Goal: Task Accomplishment & Management: Manage account settings

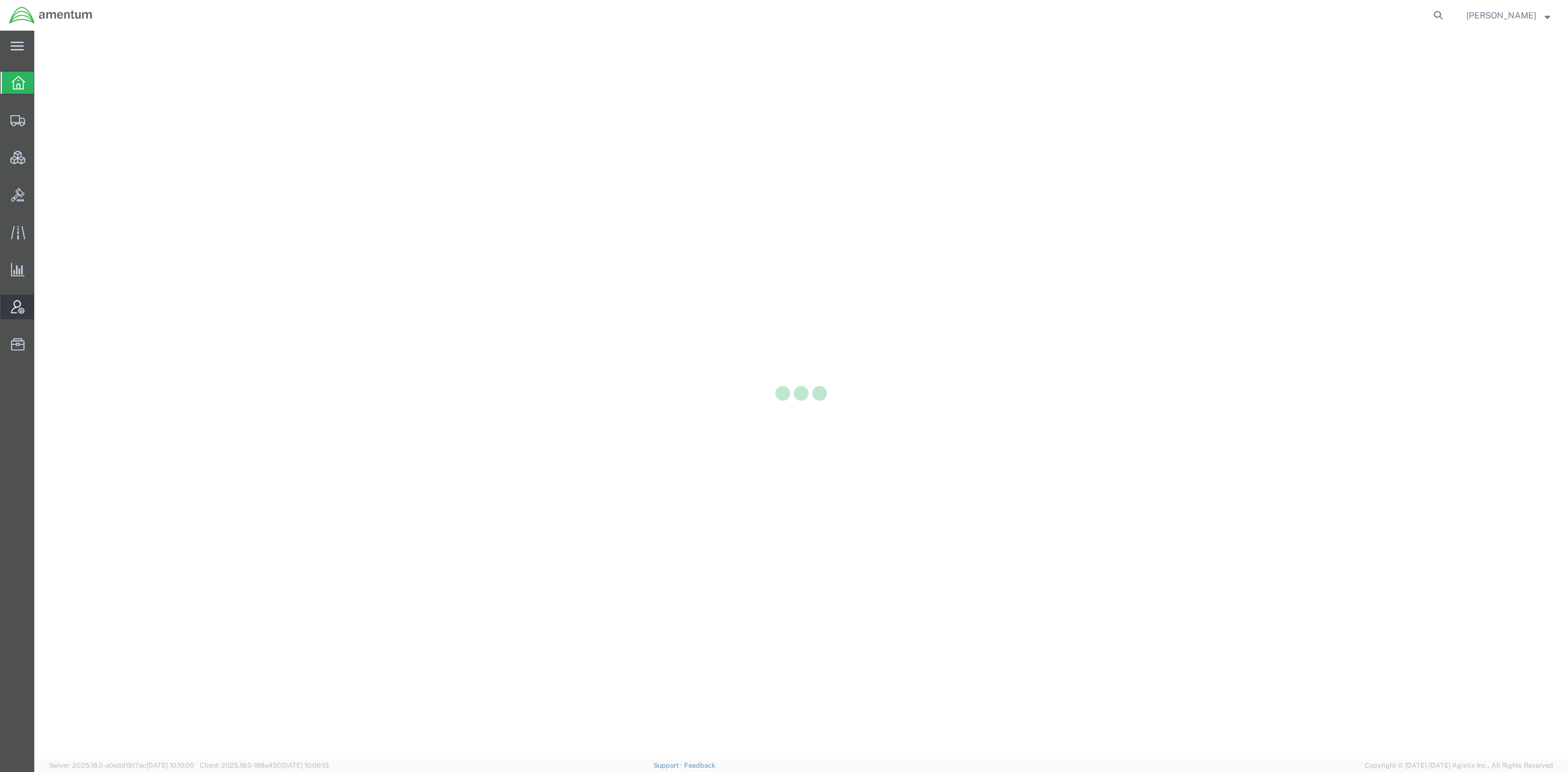
click at [21, 309] on icon at bounding box center [18, 308] width 14 height 14
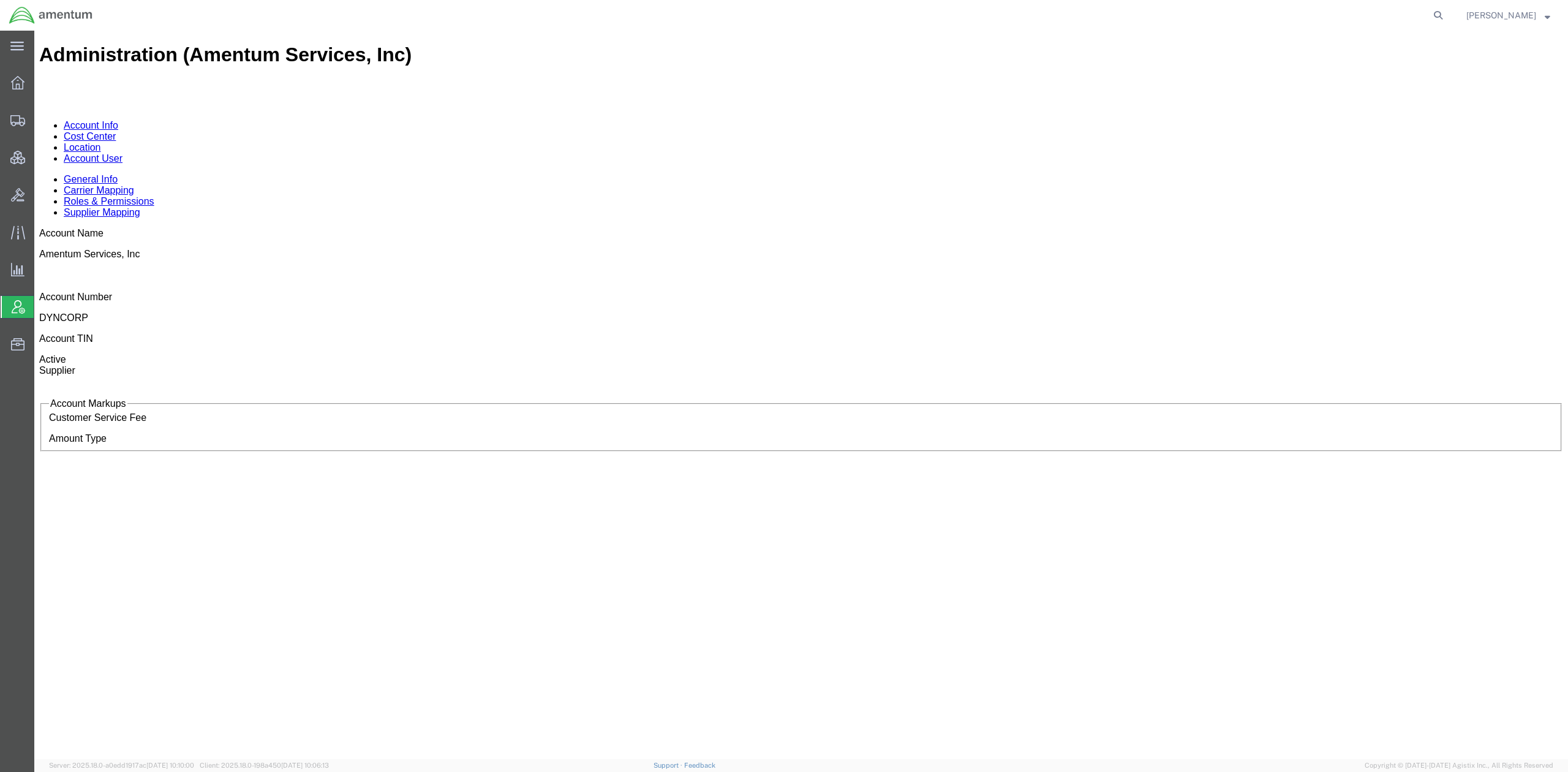
click at [123, 153] on link "Account User" at bounding box center [93, 158] width 59 height 10
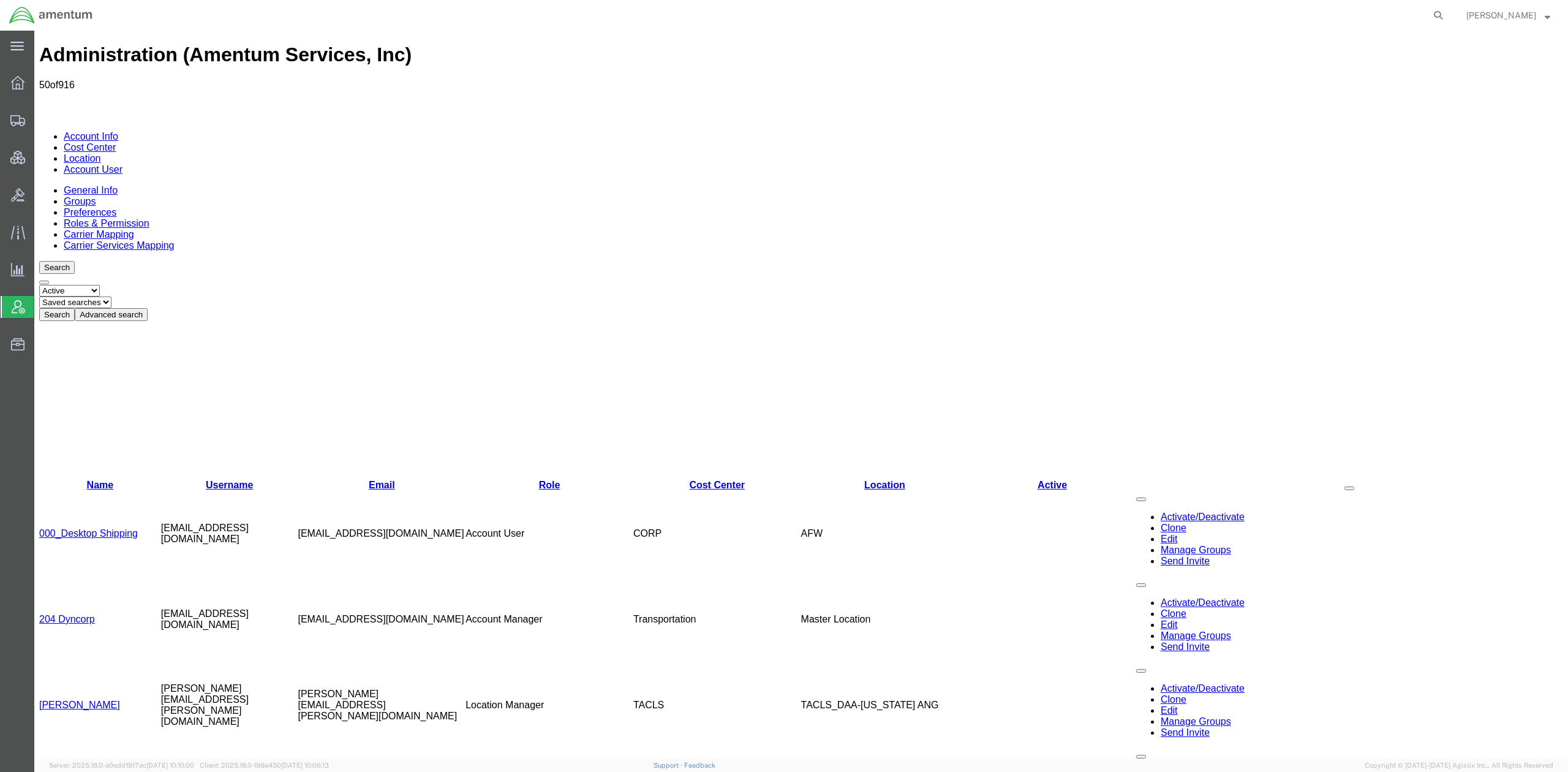
click at [148, 309] on button "Advanced search" at bounding box center [111, 315] width 73 height 13
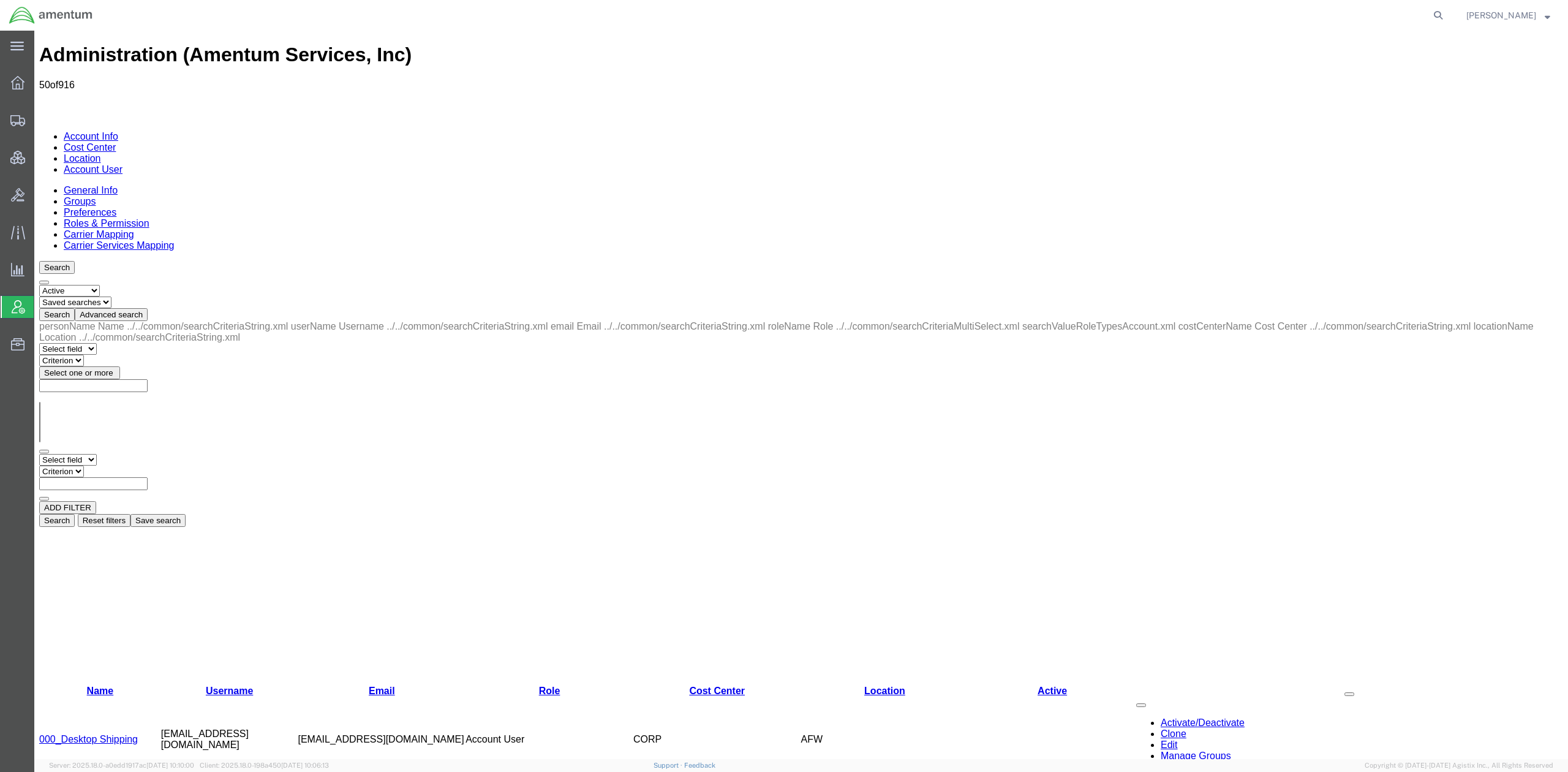
click at [97, 454] on select "Select field Cost Center Email Location Name Role Username" at bounding box center [68, 460] width 58 height 12
select select "email"
click at [39, 454] on select "Select field Cost Center Email Location Name Role Username" at bounding box center [68, 460] width 58 height 12
click at [148, 477] on input "text" at bounding box center [93, 483] width 109 height 13
click at [113, 465] on select "Criterion contains does not contain is is blank is not blank starts with" at bounding box center [76, 471] width 74 height 12
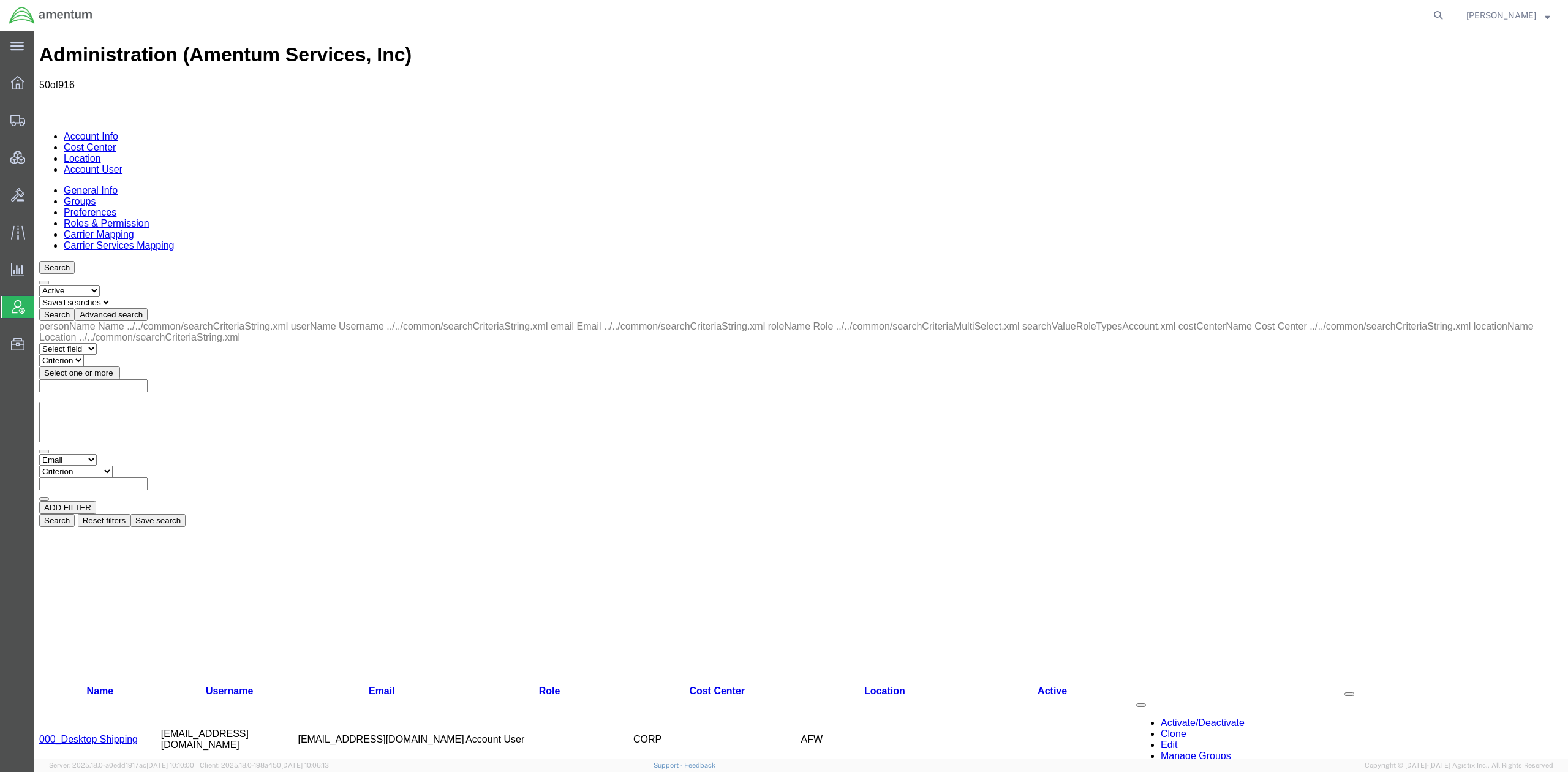
select select "contains"
click at [113, 465] on select "Criterion contains does not contain is is blank is not blank starts with" at bounding box center [76, 471] width 74 height 12
click at [148, 477] on input "text" at bounding box center [93, 483] width 109 height 13
type input "forbes"
click at [75, 514] on button "Search" at bounding box center [57, 520] width 36 height 13
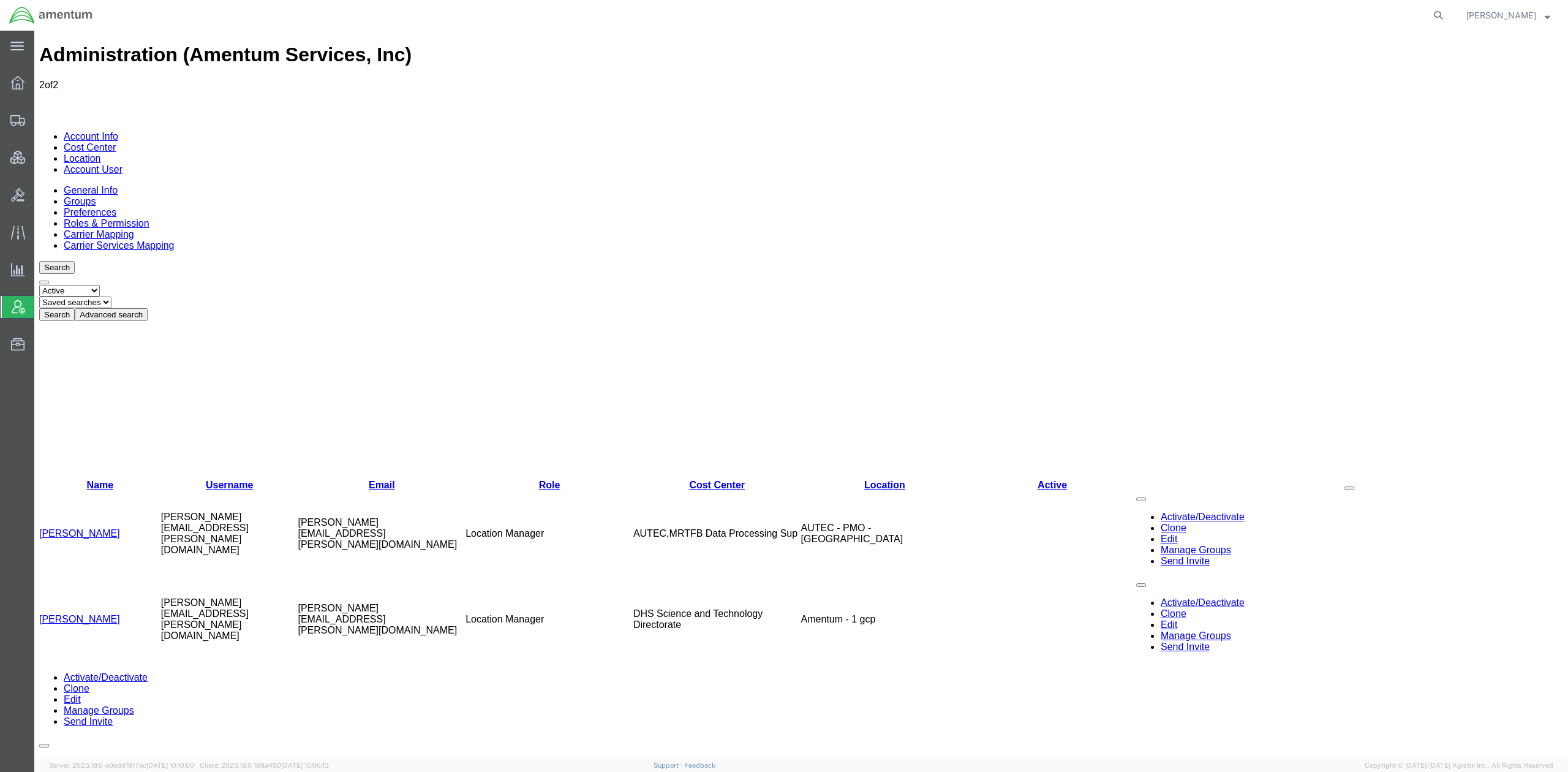
click at [1161, 523] on link "Clone" at bounding box center [1174, 528] width 26 height 10
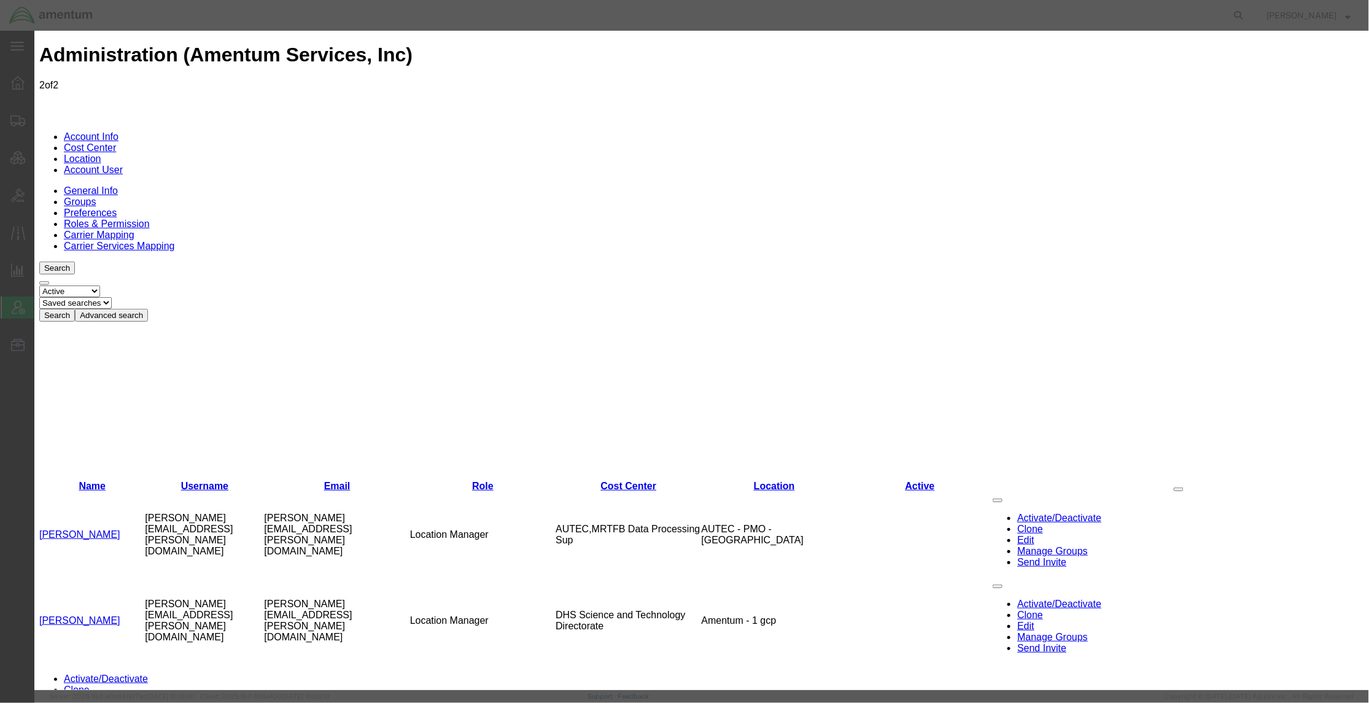
paste input "[PERSON_NAME][EMAIL_ADDRESS][PERSON_NAME][DOMAIN_NAME]"
type input "[PERSON_NAME][EMAIL_ADDRESS][PERSON_NAME][DOMAIN_NAME]"
paste input "[PERSON_NAME]"
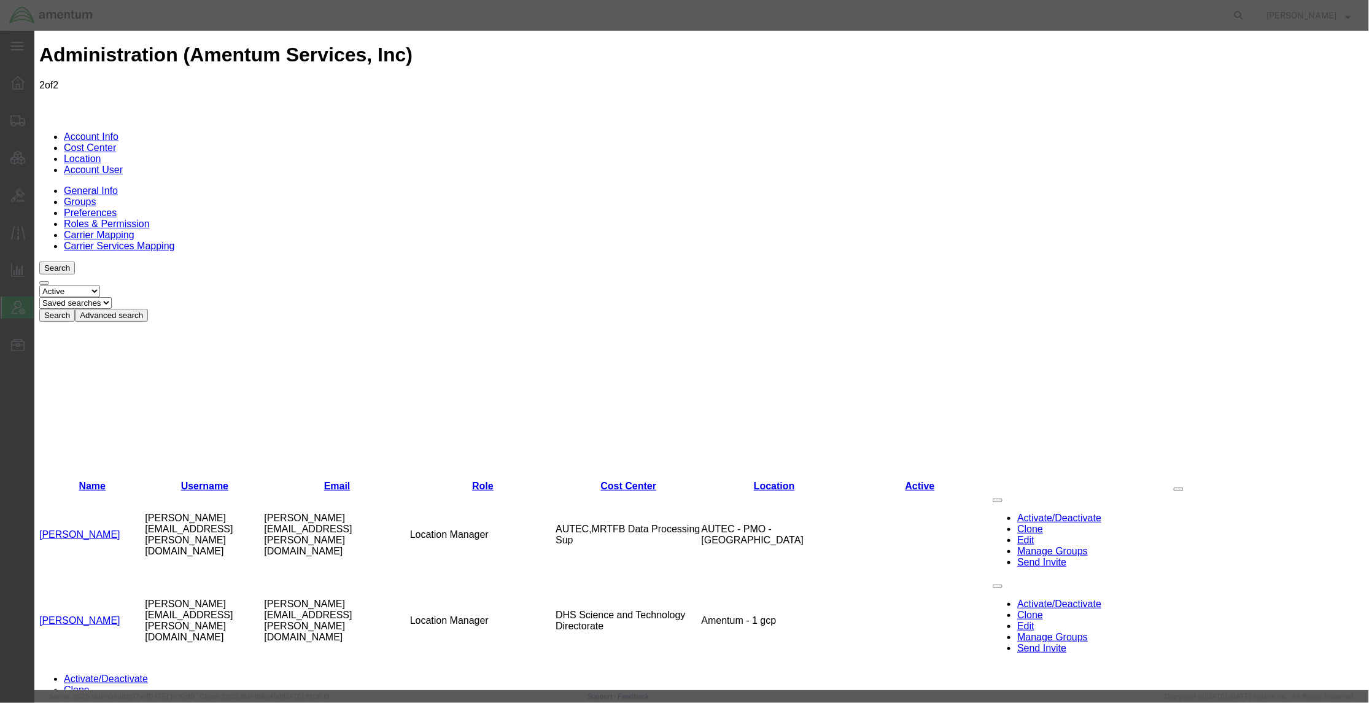
drag, startPoint x: 881, startPoint y: 123, endPoint x: 855, endPoint y: 125, distance: 25.8
type input "[PERSON_NAME]"
paste input "[PERSON_NAME]"
type input "[PERSON_NAME]"
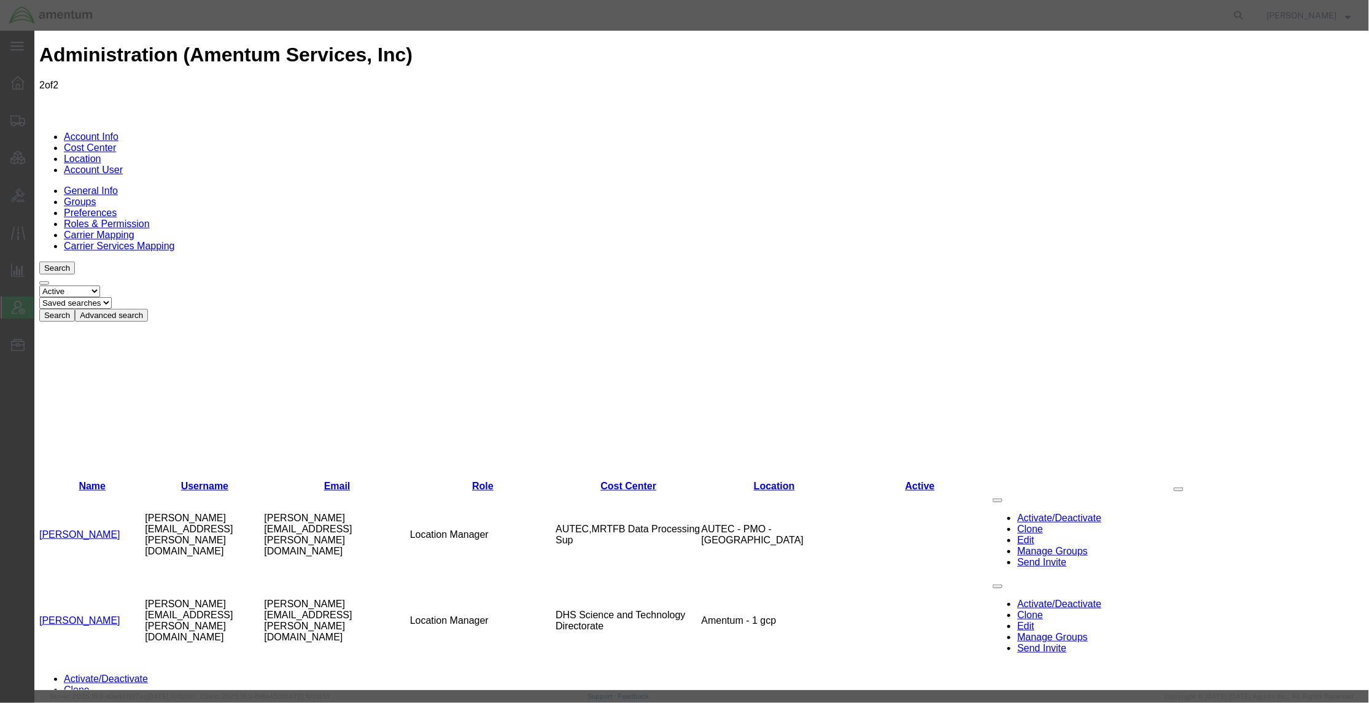
select select "COSTCENTER"
select select "DEPARTMENT"
drag, startPoint x: 598, startPoint y: 207, endPoint x: 509, endPoint y: 207, distance: 89.6
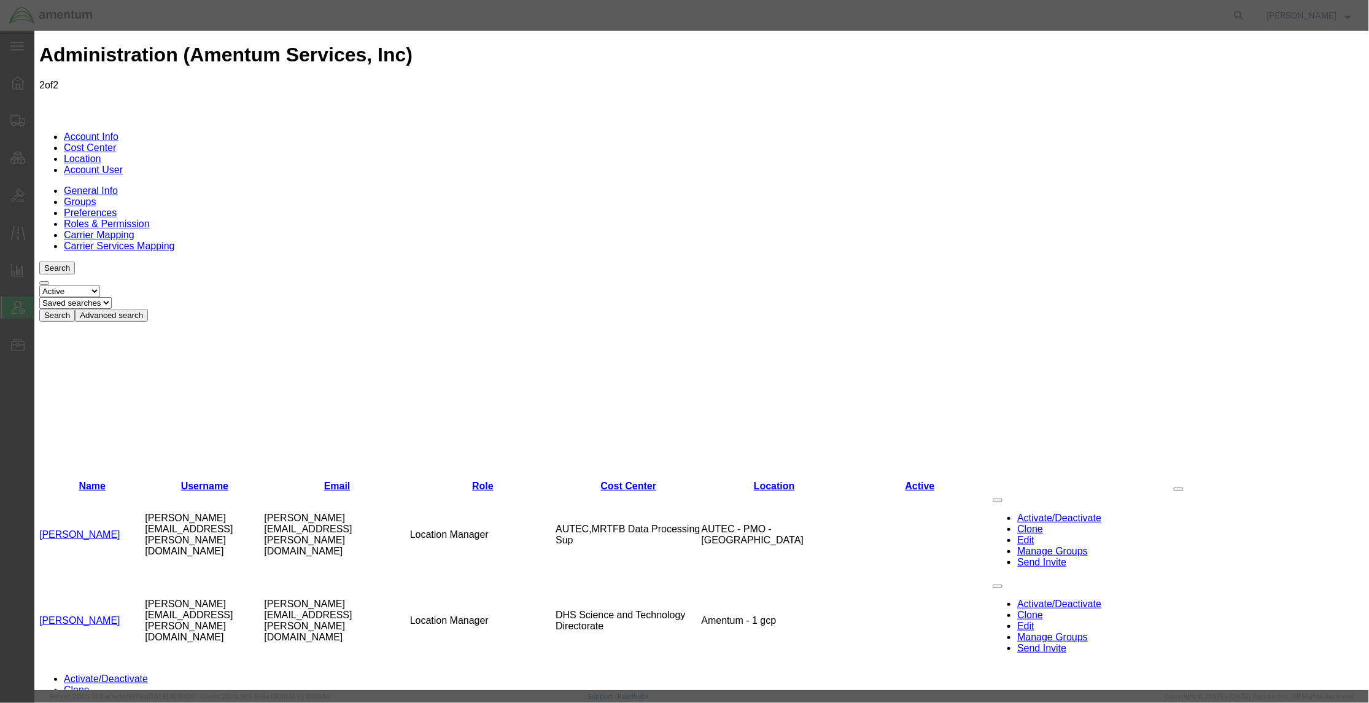
paste input "9049070676"
type input "[PHONE_NUMBER]"
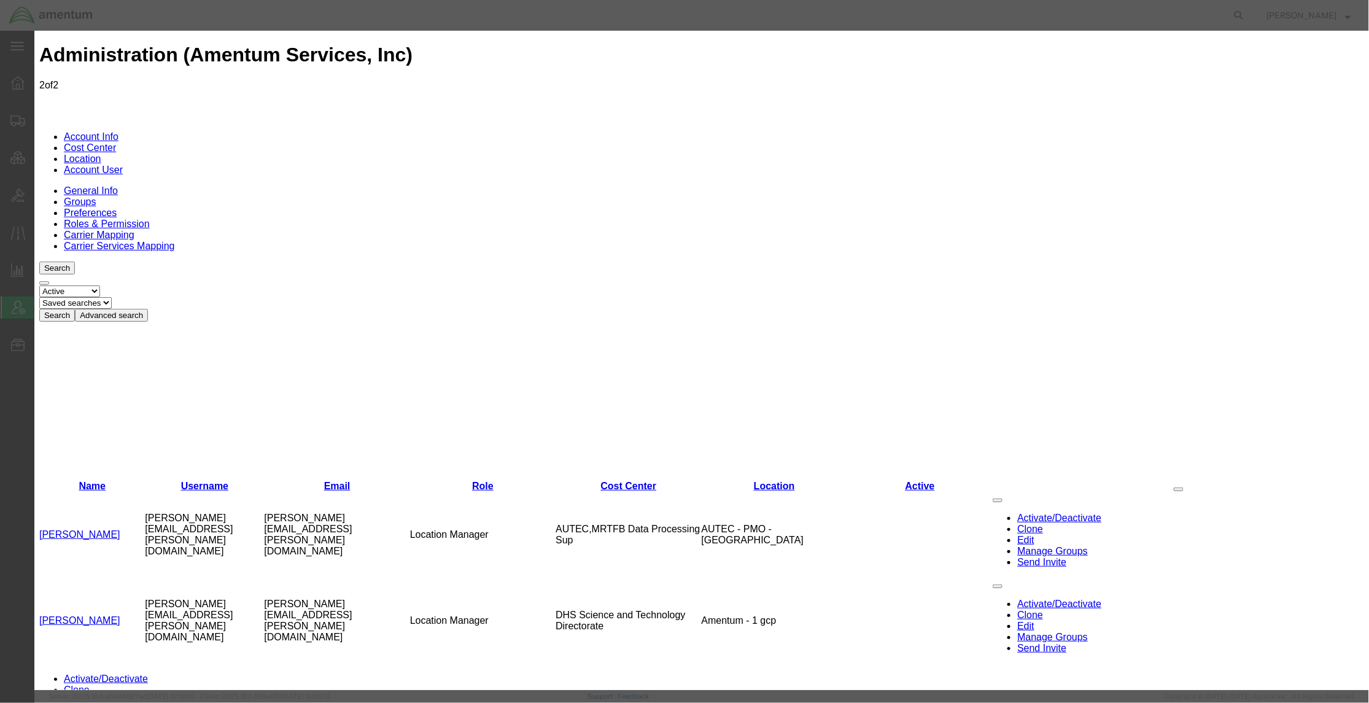
type input "4732.C0.03TY.12060301.927E0000"
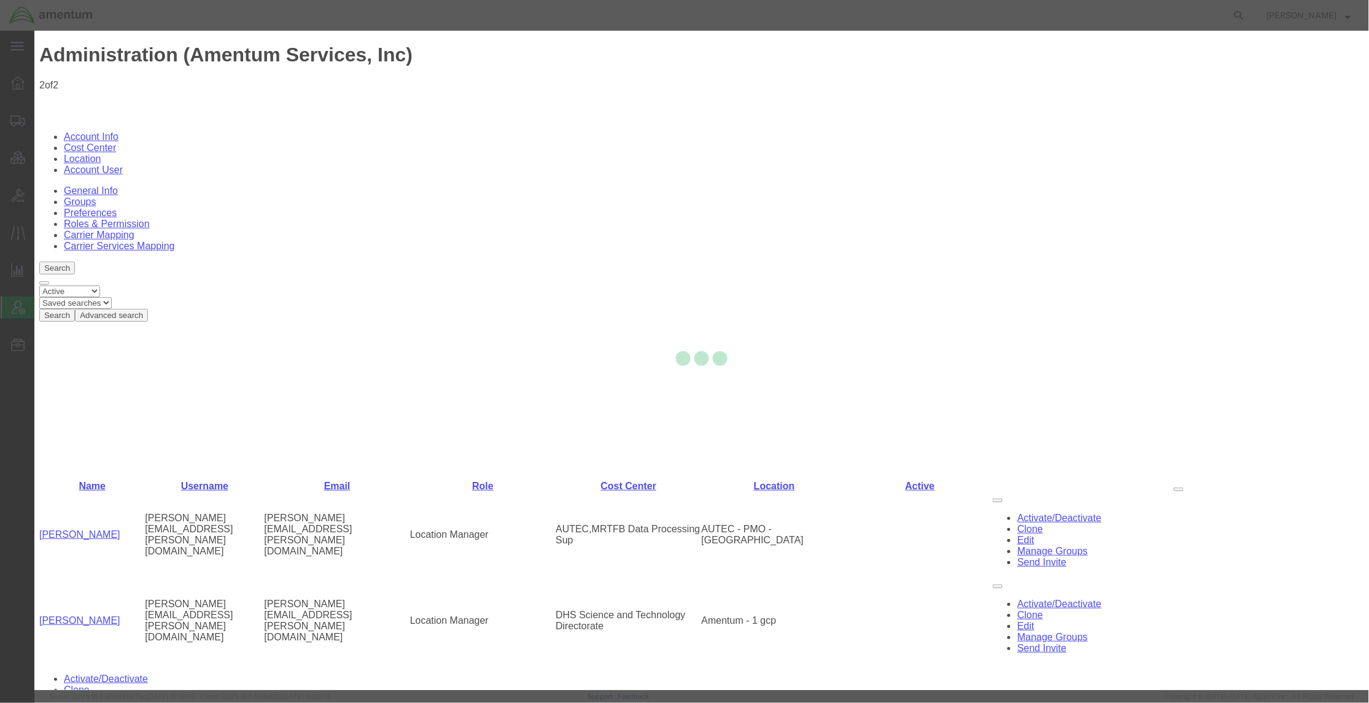
select select "COSTCENTER"
select select "DEPARTMENT"
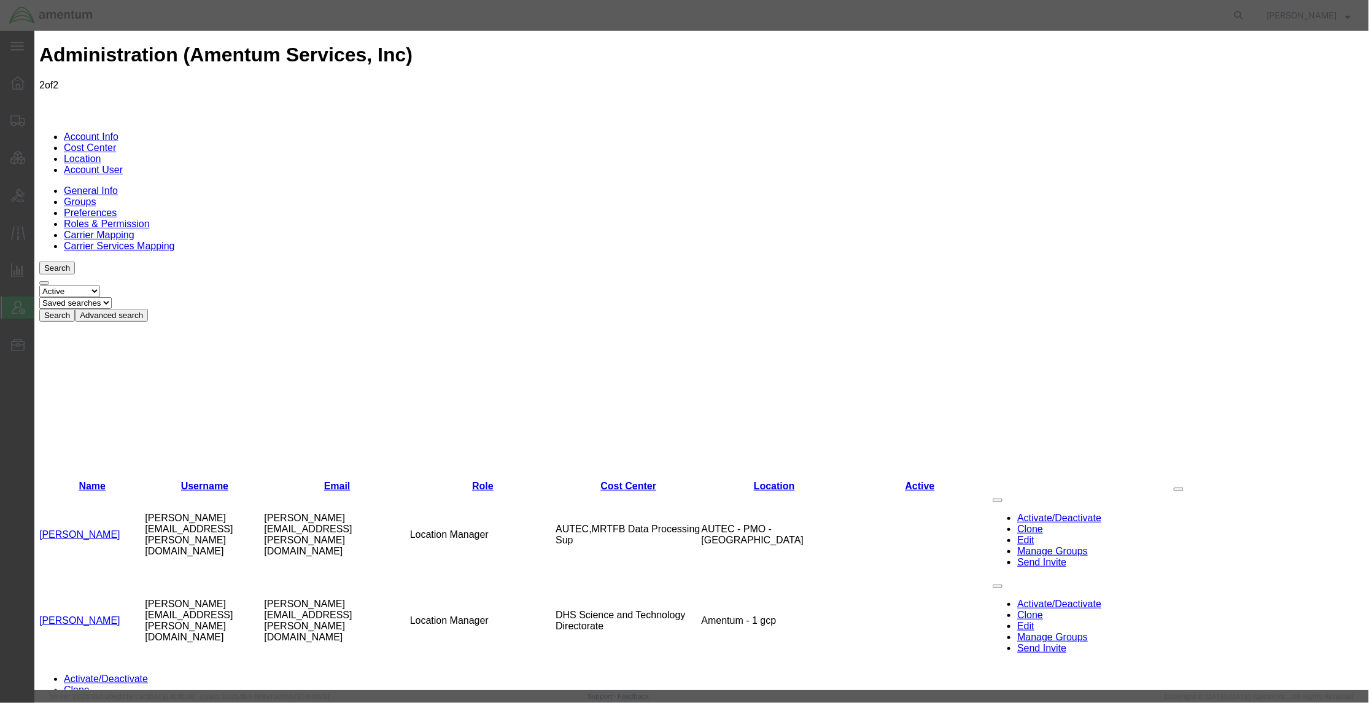
scroll to position [1898, 0]
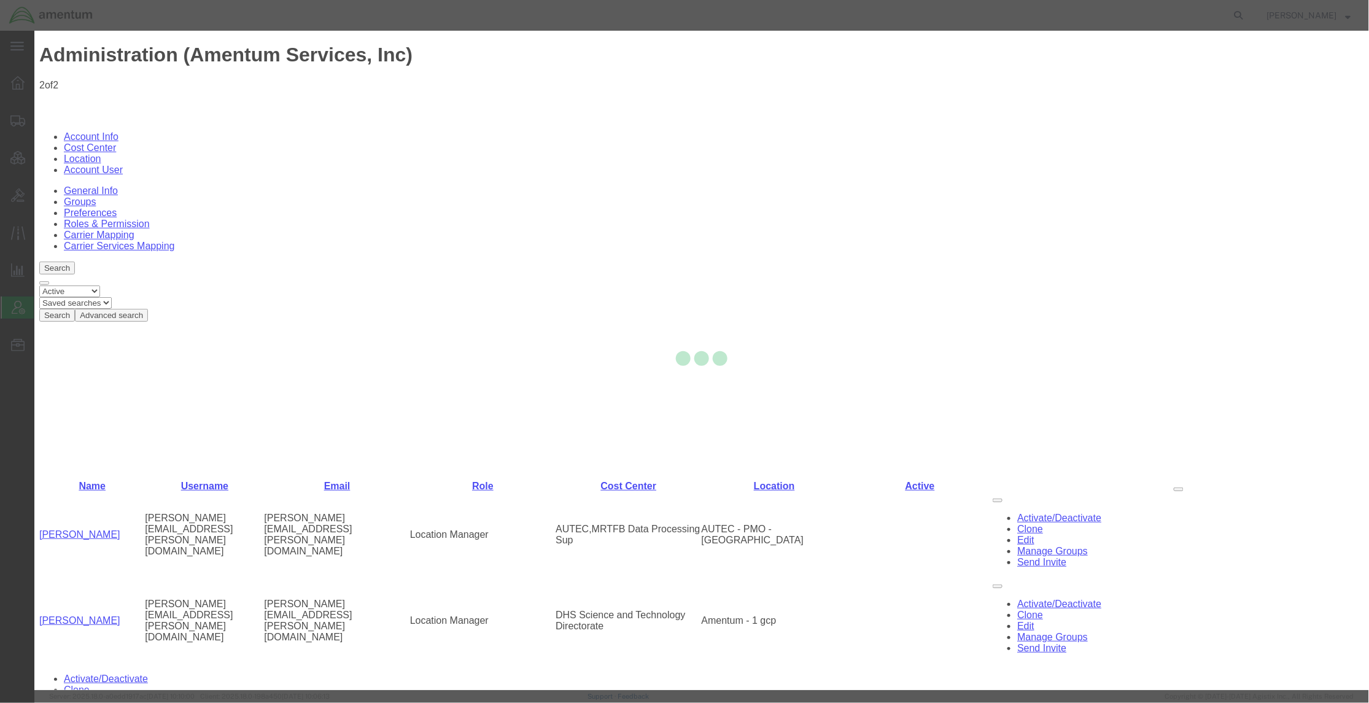
select select
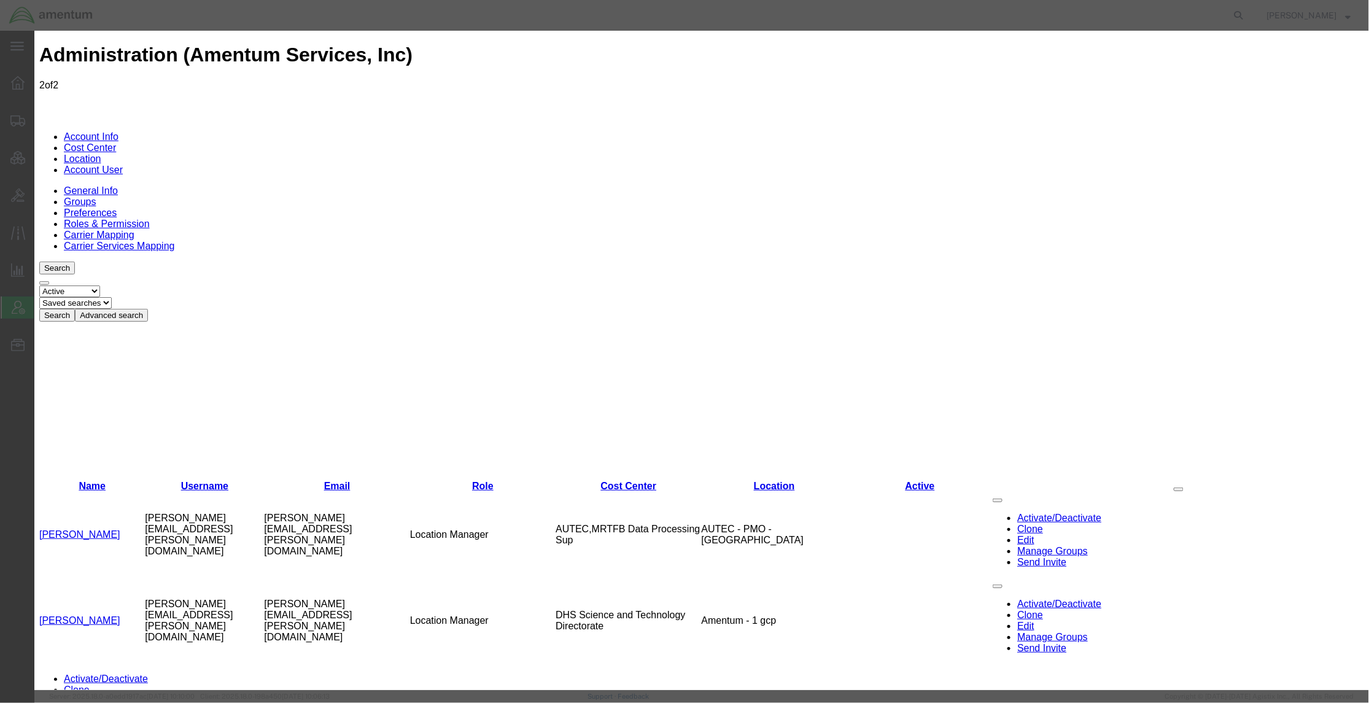
select select "COSTCENTER"
select select "DEPARTMENT"
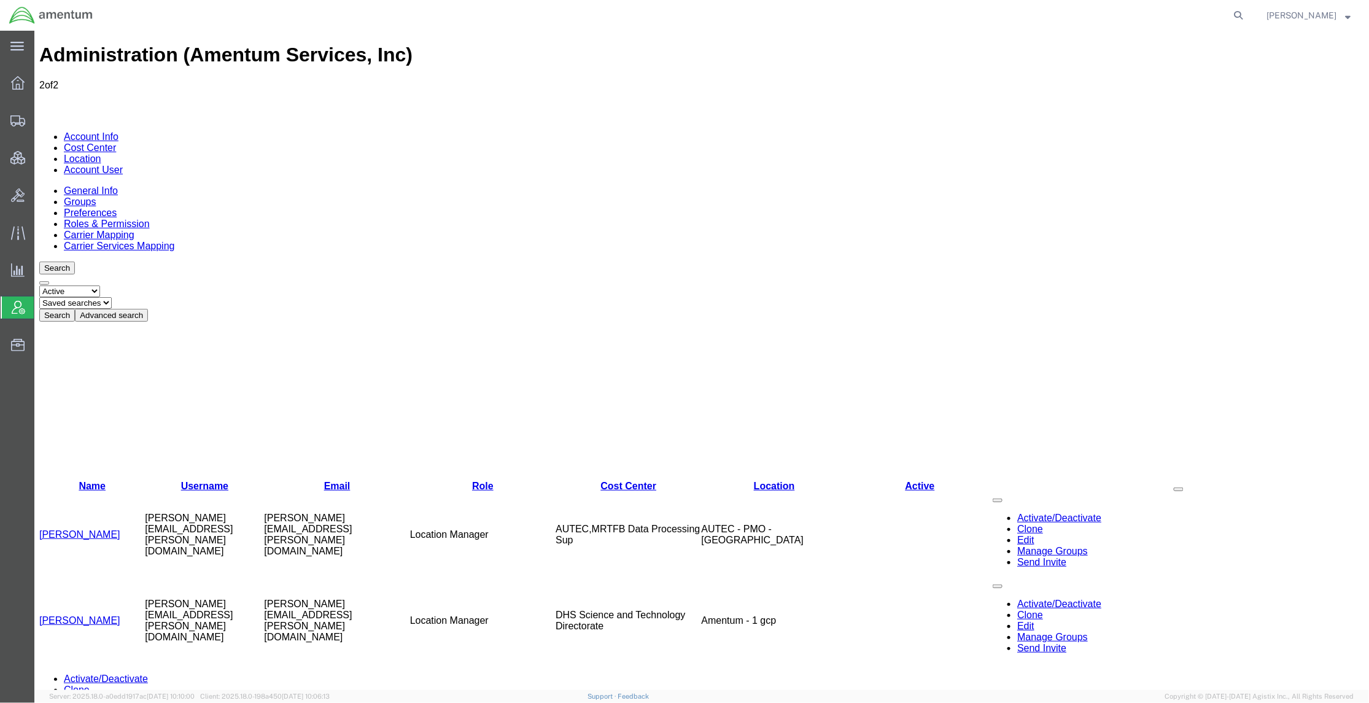
click at [147, 308] on button "Advanced search" at bounding box center [110, 314] width 73 height 13
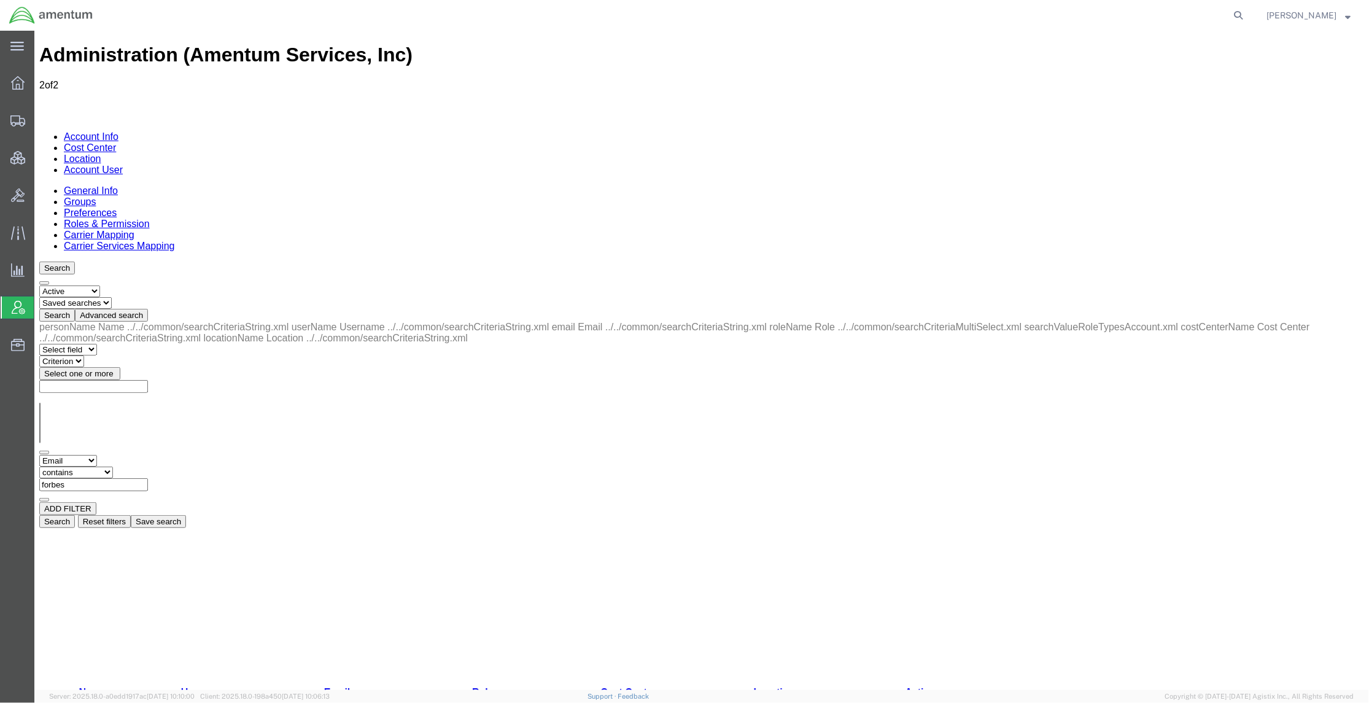
drag, startPoint x: 256, startPoint y: 189, endPoint x: 186, endPoint y: 188, distance: 70.0
click at [186, 454] on div "Select field Cost Center Email Location Name Role Username Criterion contains d…" at bounding box center [701, 477] width 1325 height 47
paste input "4732.C0.03TY.12060301.927E0000"
click at [147, 478] on input "4732.C0.03TY.12060301.927E0000" at bounding box center [93, 484] width 109 height 13
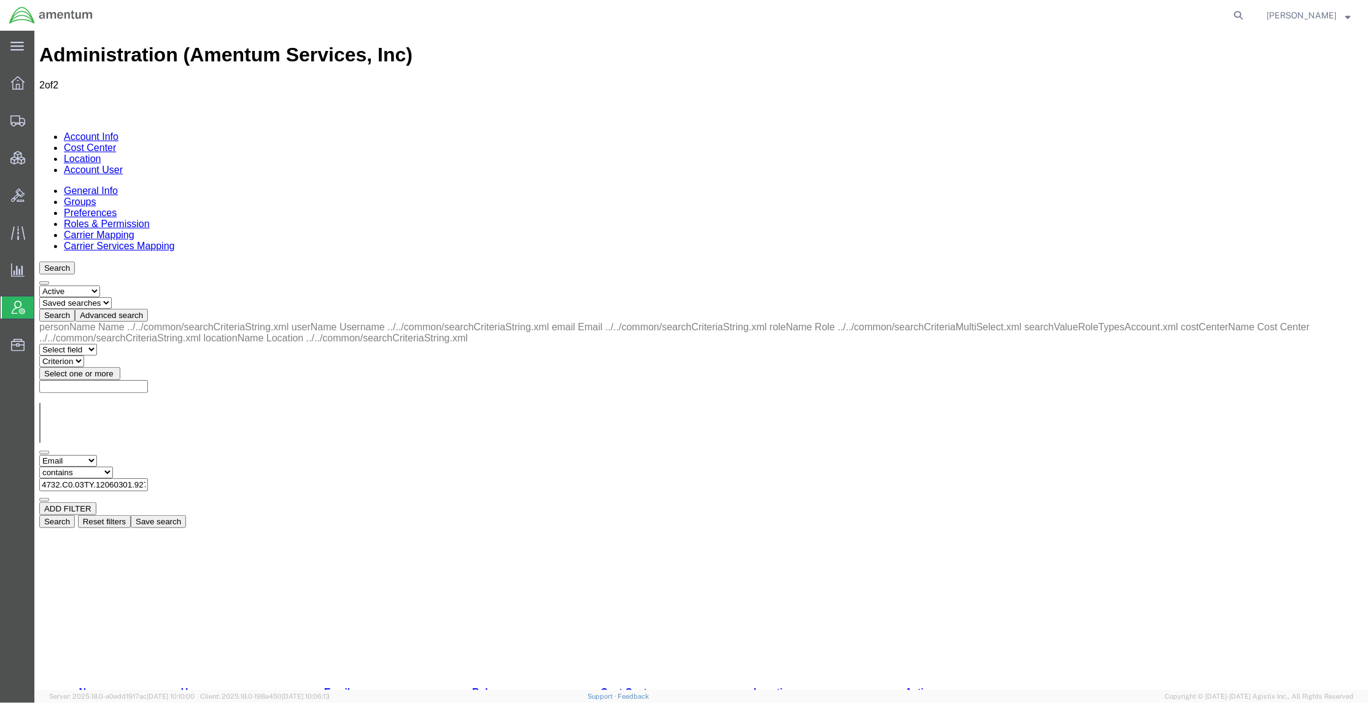
scroll to position [0, 32]
drag, startPoint x: 252, startPoint y: 191, endPoint x: 732, endPoint y: 187, distance: 479.4
click at [744, 454] on div "Select field Cost Center Email Location Name Role Username Criterion contains d…" at bounding box center [701, 477] width 1325 height 47
type input "4"
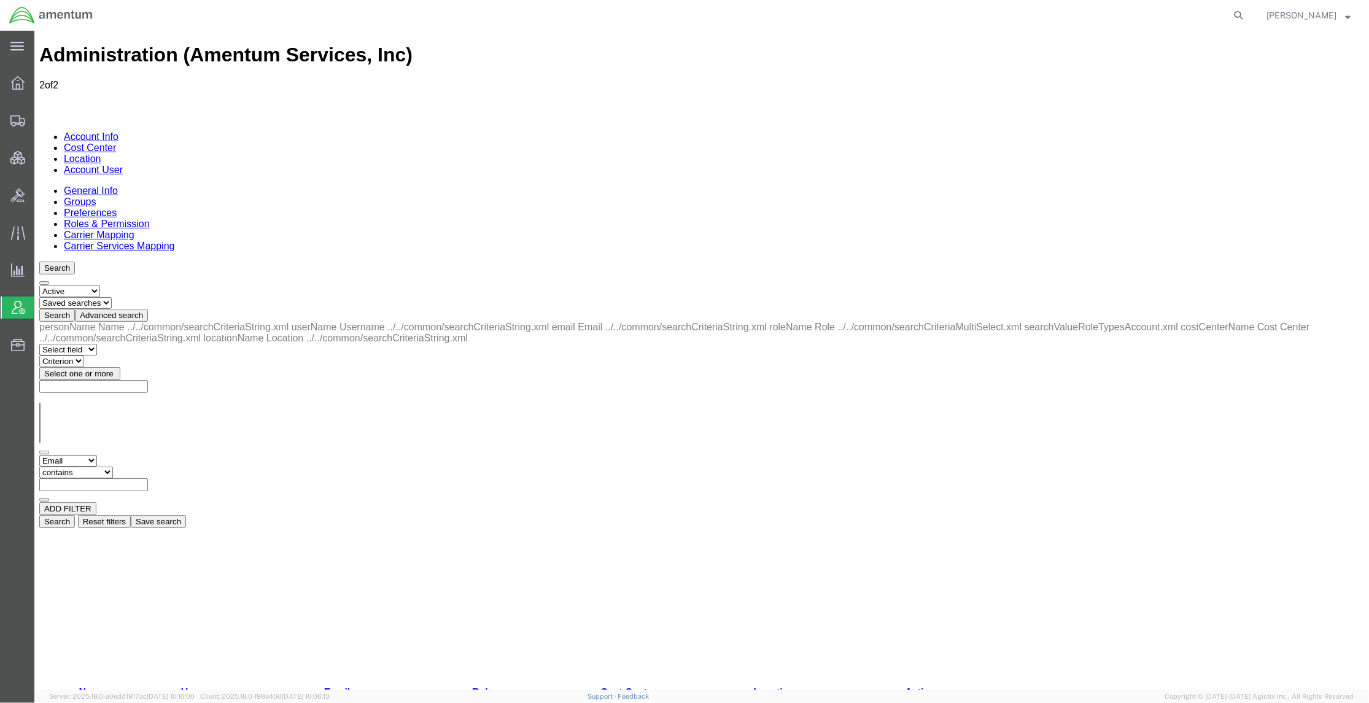
paste input "[PERSON_NAME][EMAIL_ADDRESS][PERSON_NAME][DOMAIN_NAME]"
type input "[PERSON_NAME][EMAIL_ADDRESS][PERSON_NAME][DOMAIN_NAME]"
click at [74, 514] on button "Search" at bounding box center [57, 520] width 36 height 13
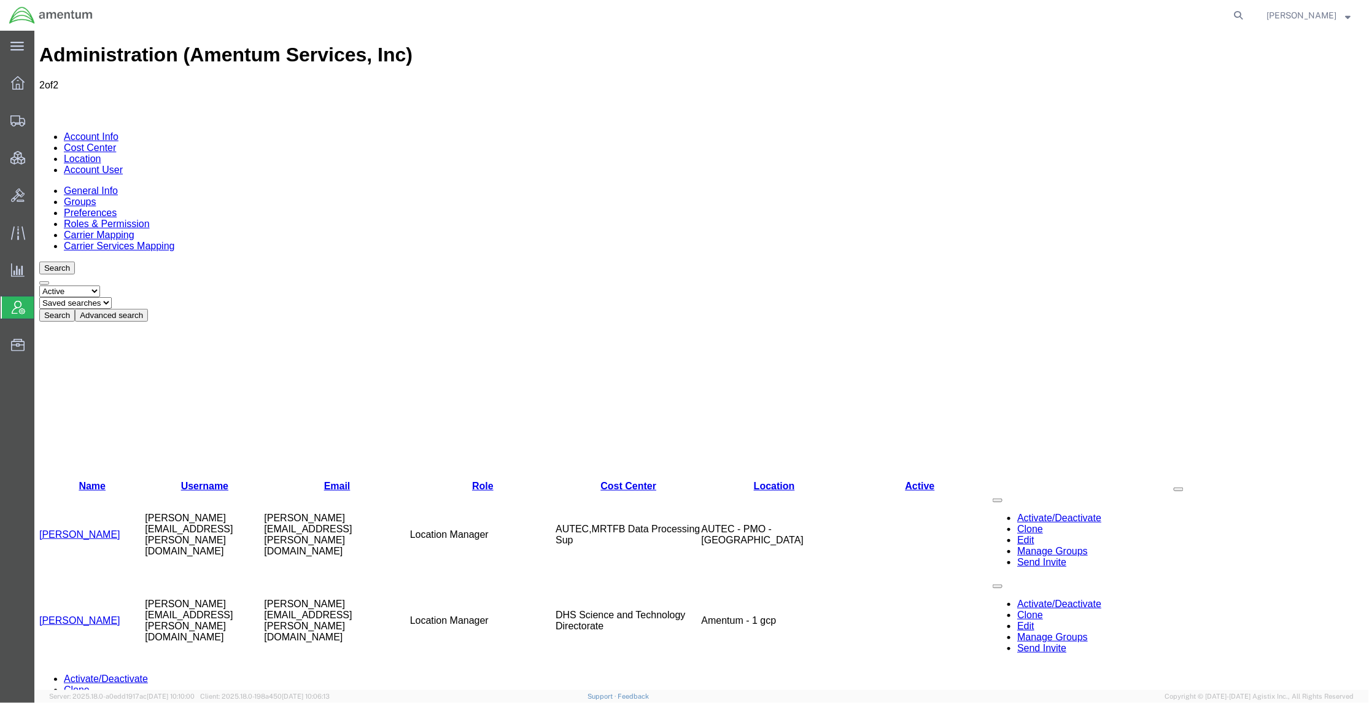
scroll to position [0, 0]
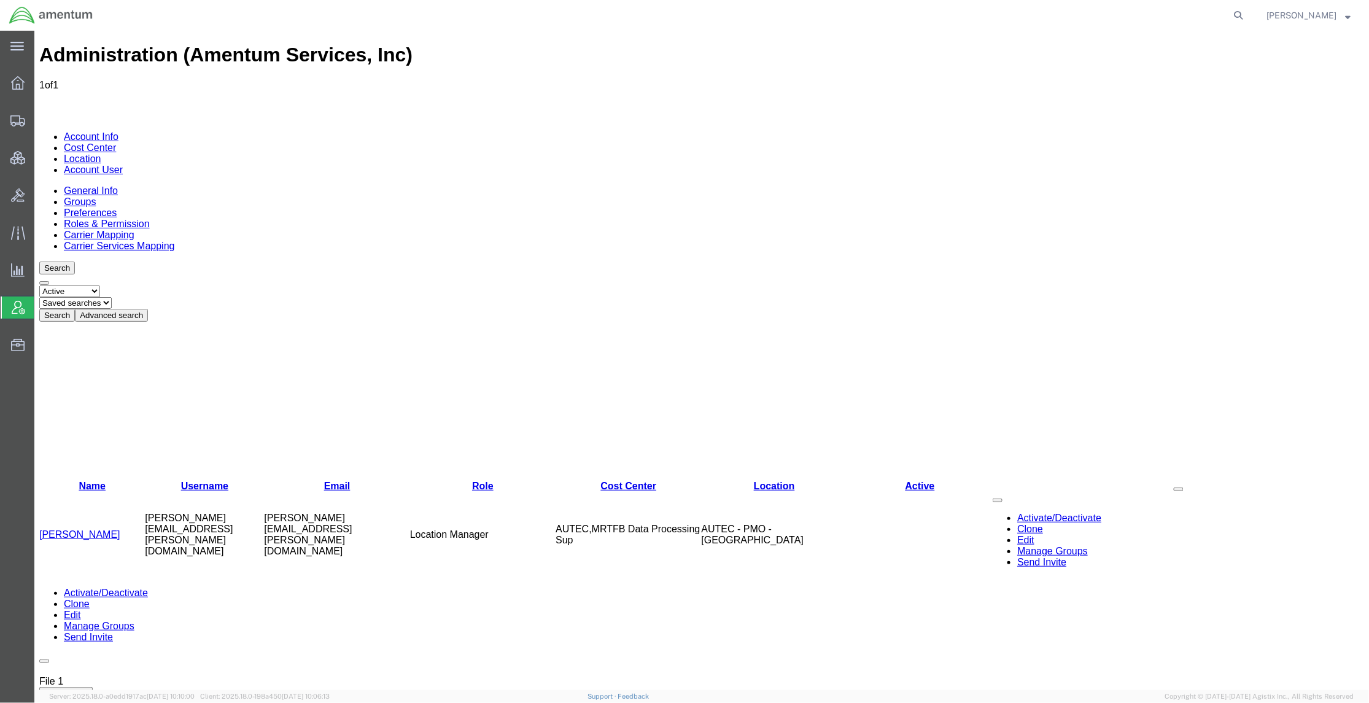
click at [72, 528] on link "[PERSON_NAME]" at bounding box center [79, 533] width 81 height 10
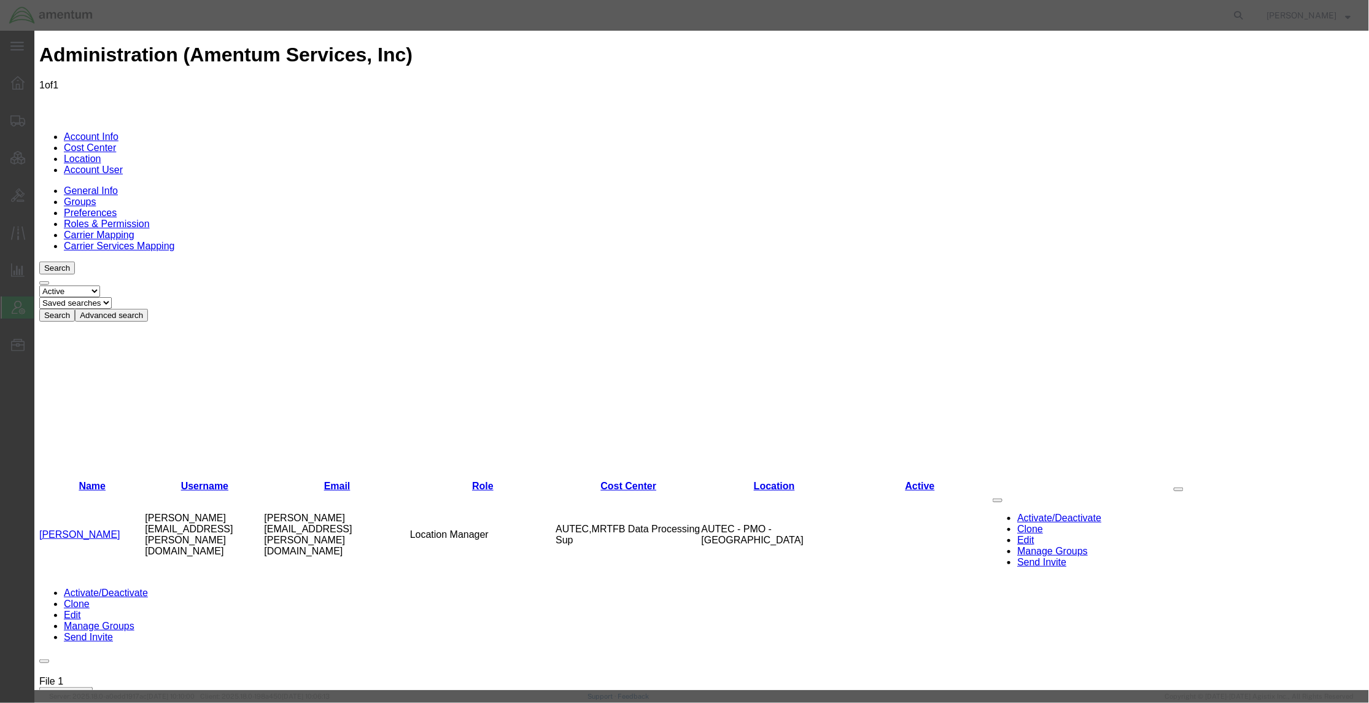
select select "COSTCENTER"
select select "DEPARTMENT"
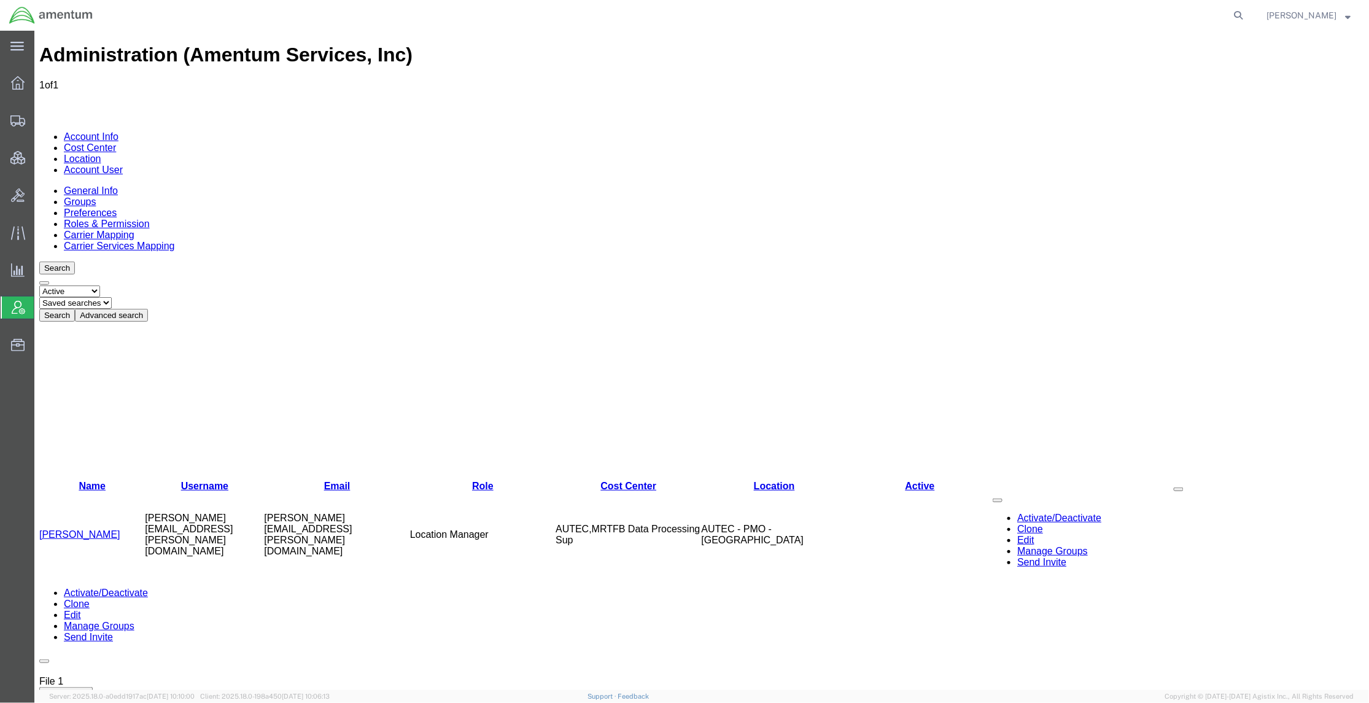
click at [1016, 556] on link "Send Invite" at bounding box center [1040, 561] width 49 height 10
click at [42, 125] on span "Shipments" at bounding box center [38, 120] width 9 height 25
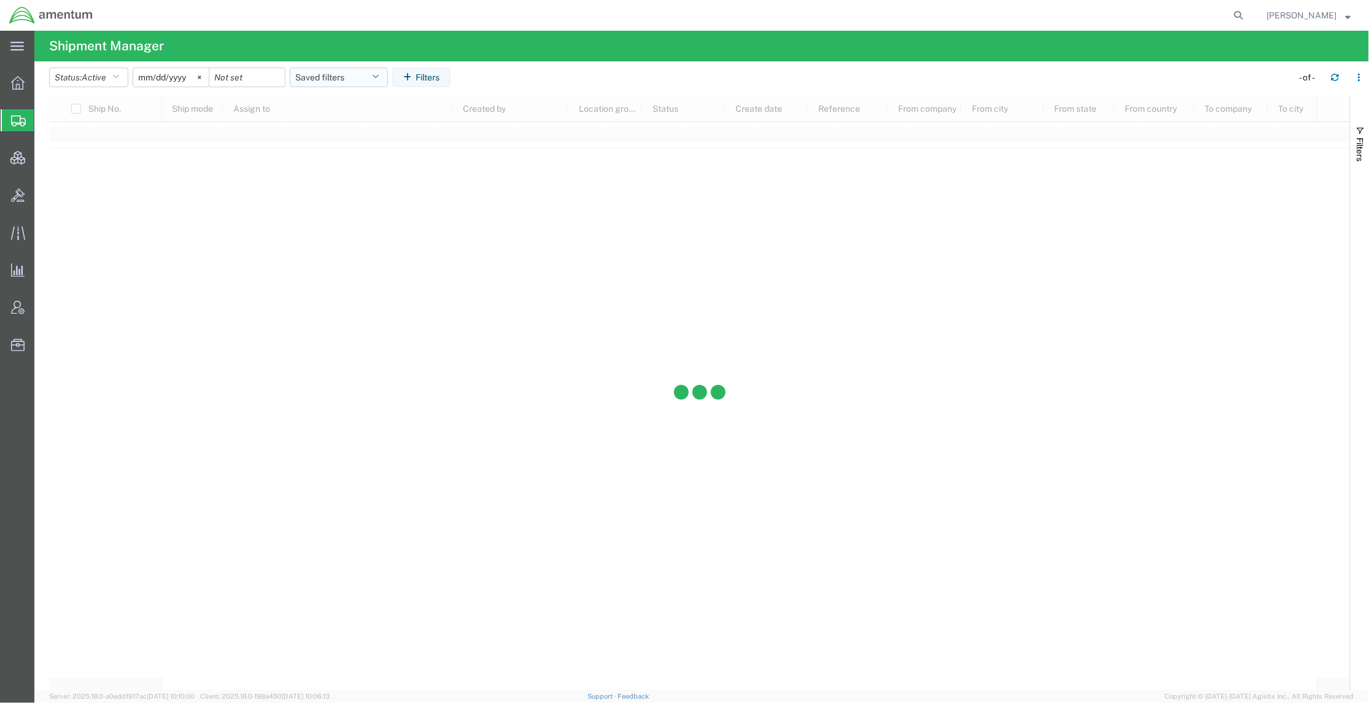
click at [372, 68] on button "Saved filters" at bounding box center [339, 78] width 98 height 20
click at [384, 150] on span "Active DCI shipments" at bounding box center [372, 153] width 161 height 23
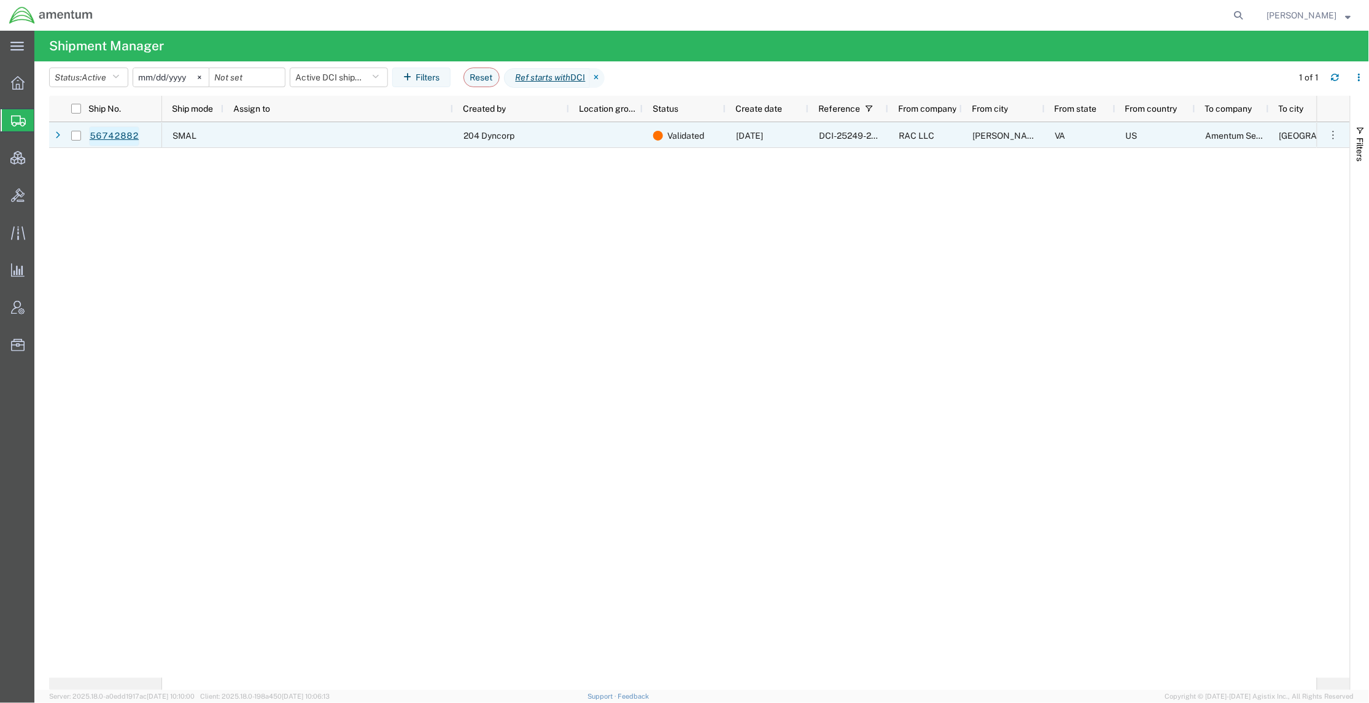
click at [136, 133] on link "56742882" at bounding box center [114, 136] width 50 height 20
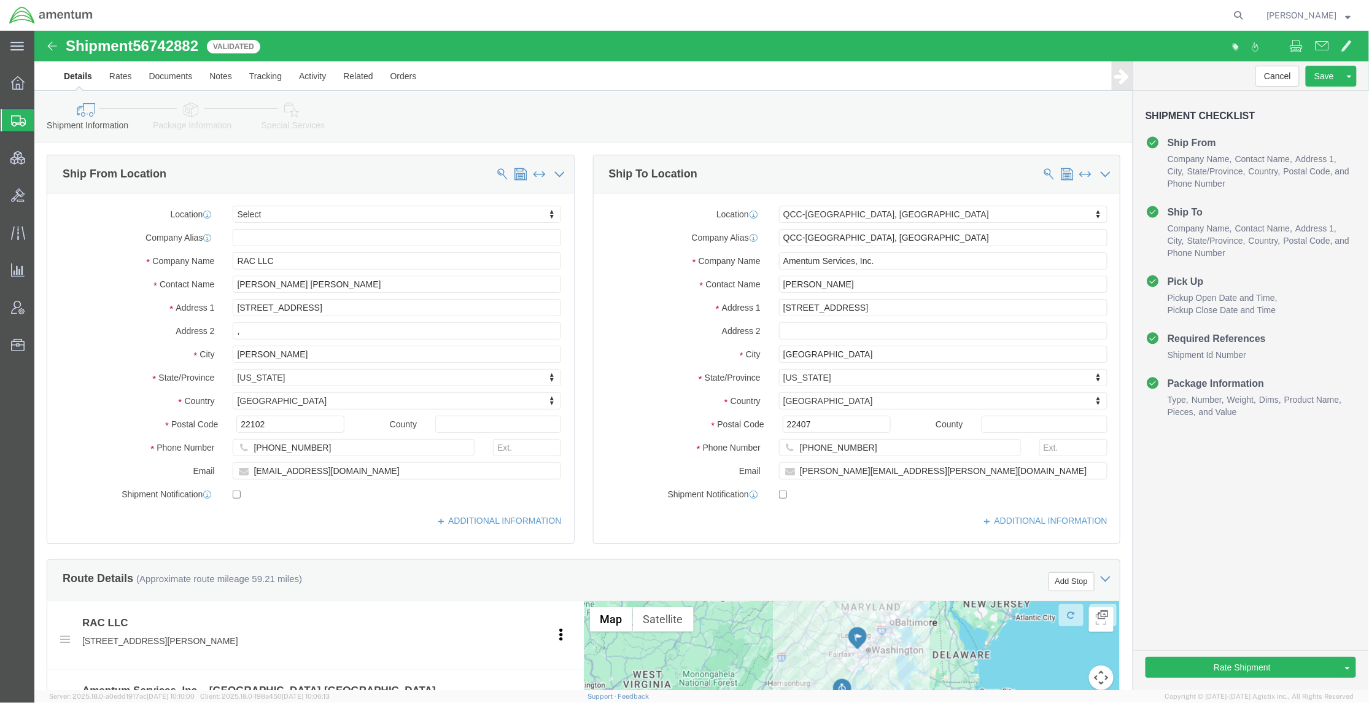
select select
select select "67291"
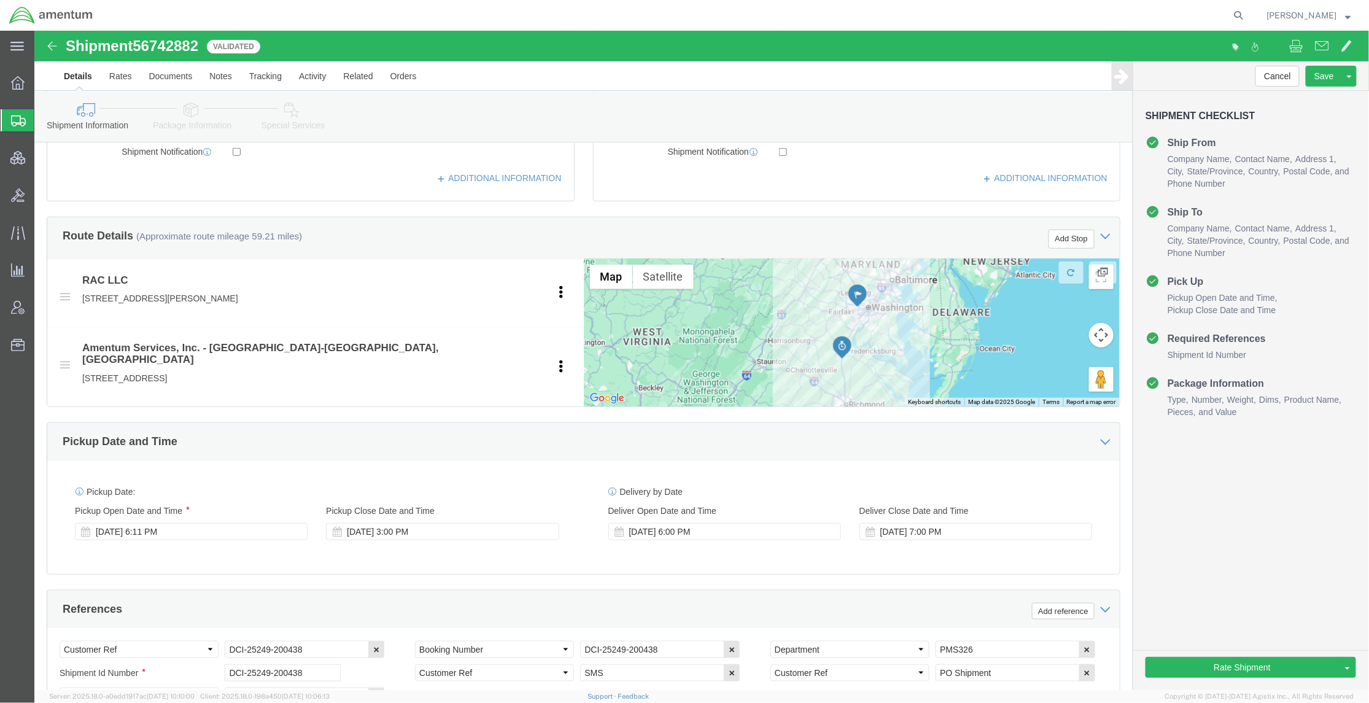
scroll to position [436, 0]
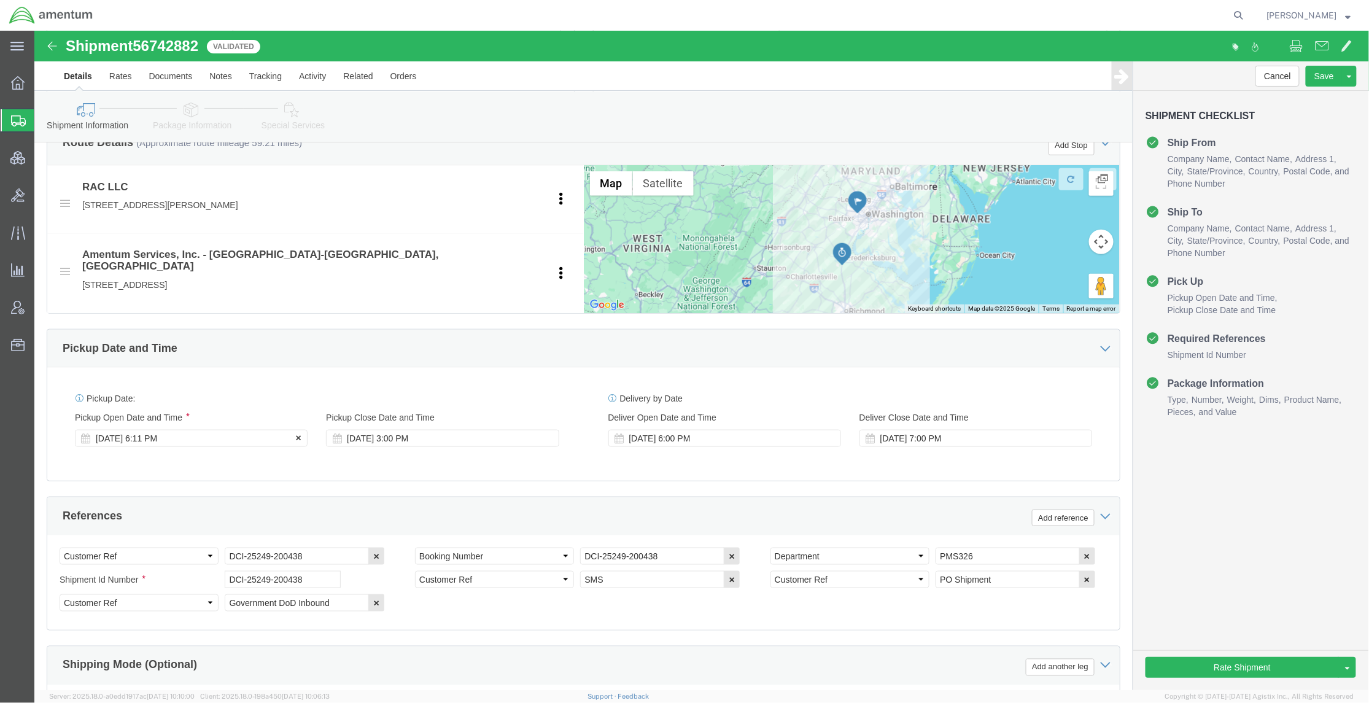
click div "[DATE] 6:11 PM"
click div "Pickup Date: Pickup Start Date Pickup Start Time Pickup Open Date and Time [DAT…"
click div "[DATE] 6:11 PM"
type input "1:00 PM"
click button "Apply"
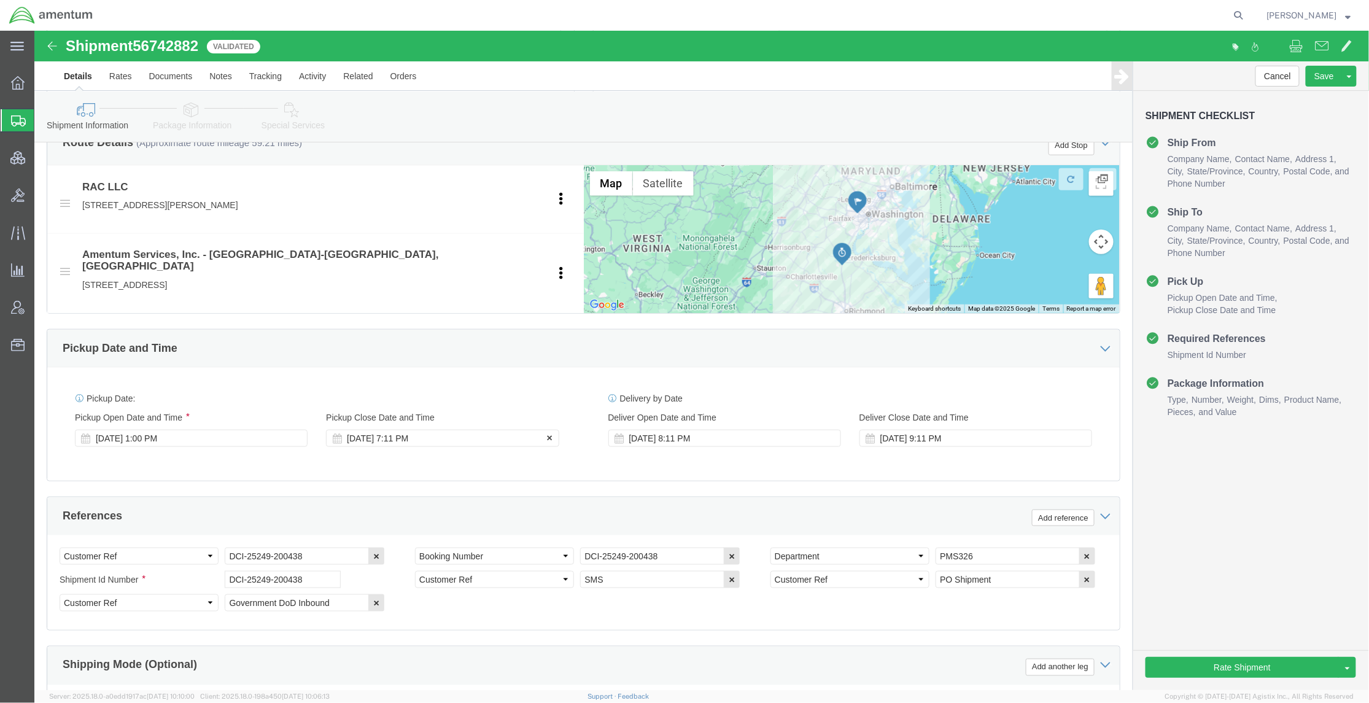
click div "[DATE] 7:11 PM"
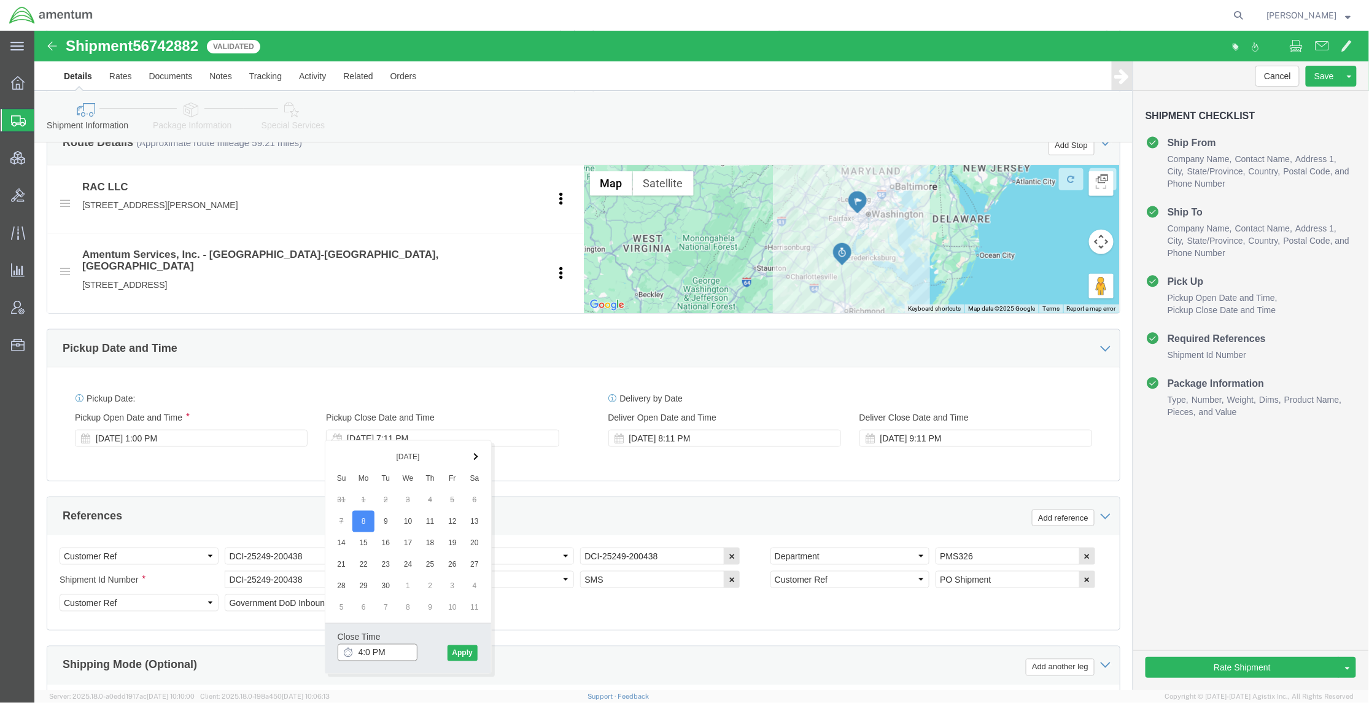
type input "4:00 PM"
click button "Apply"
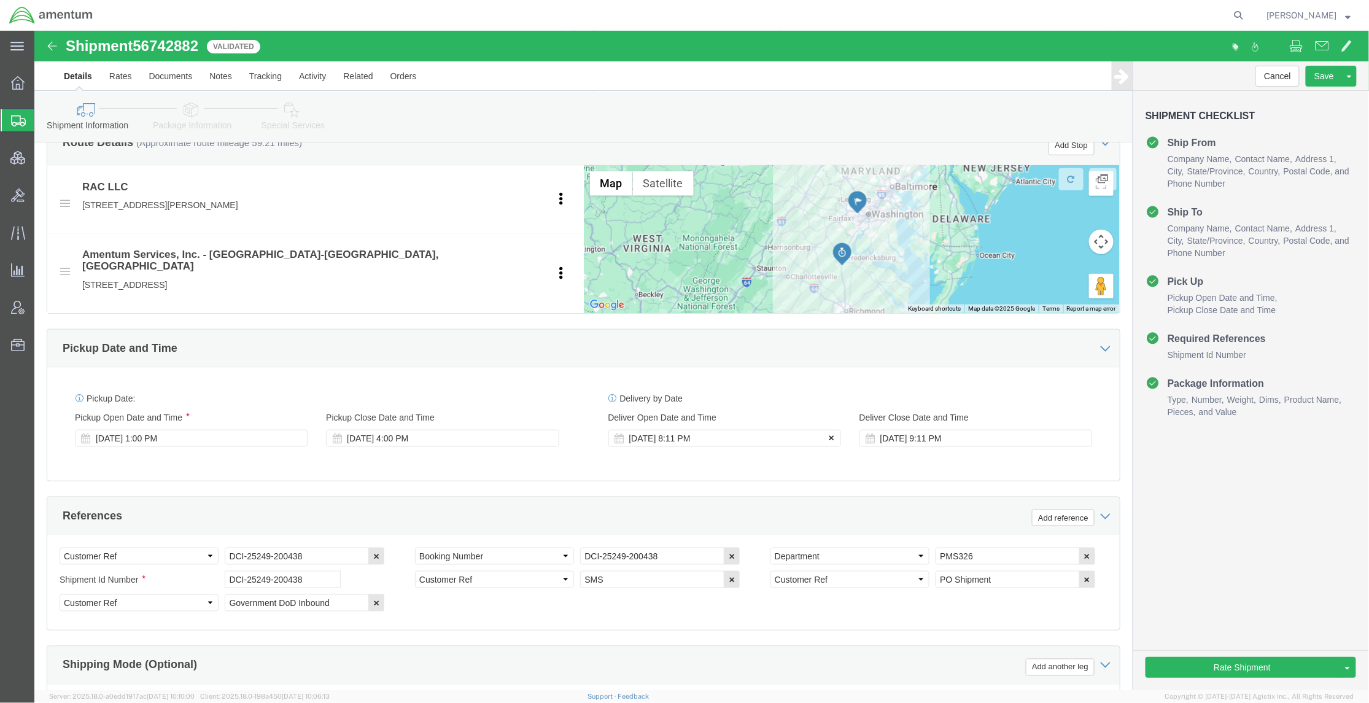
click icon
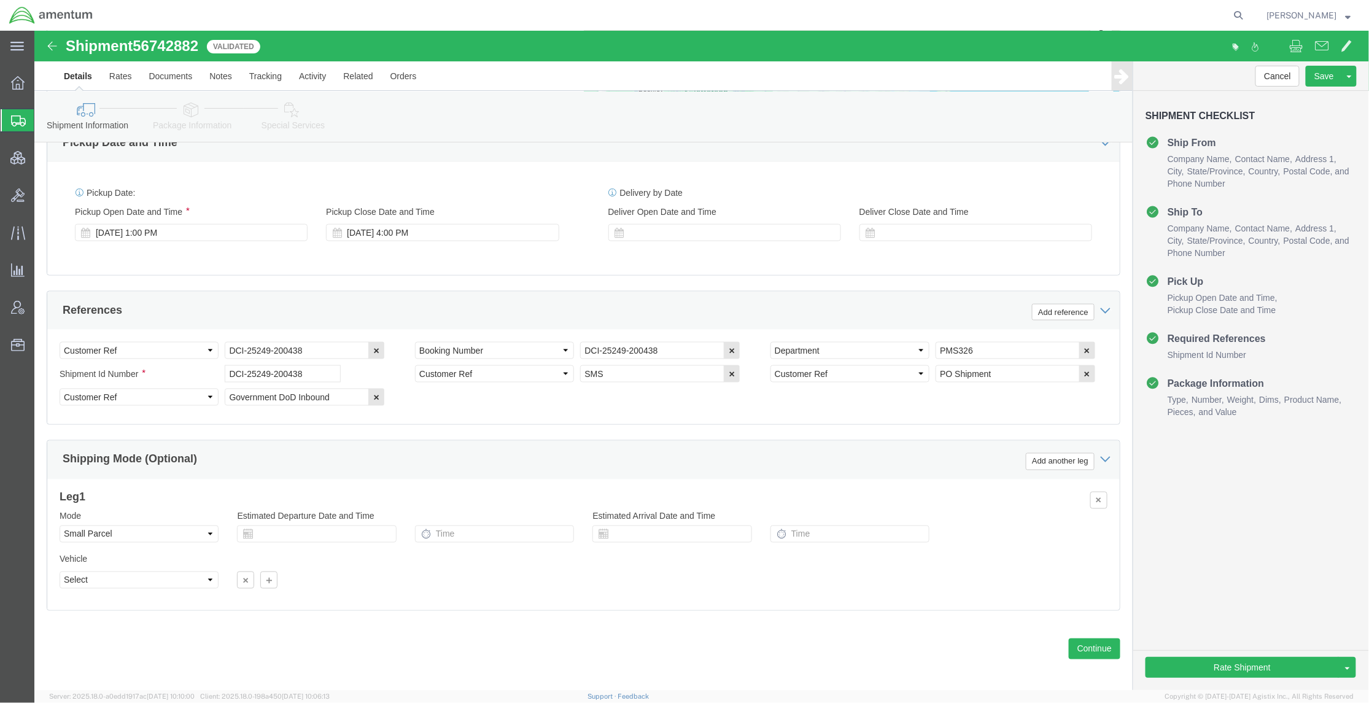
click link "Package Information"
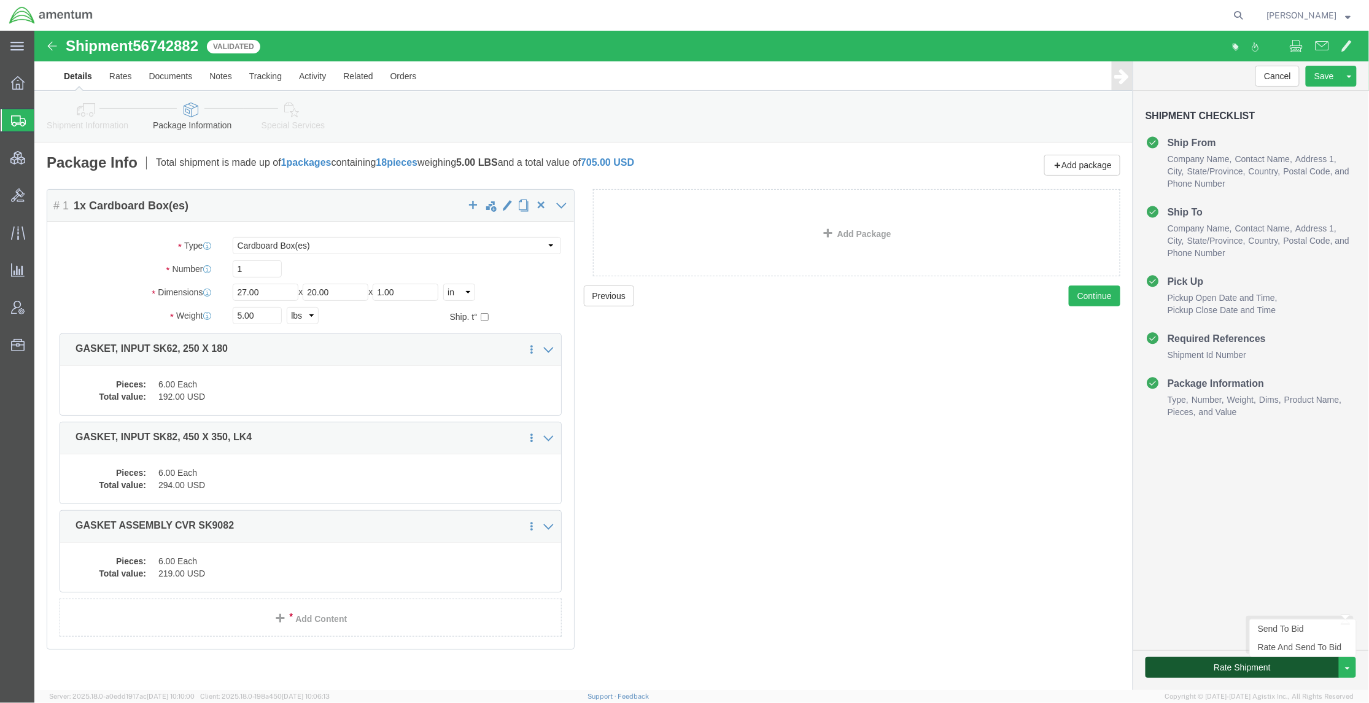
click button "Rate Shipment"
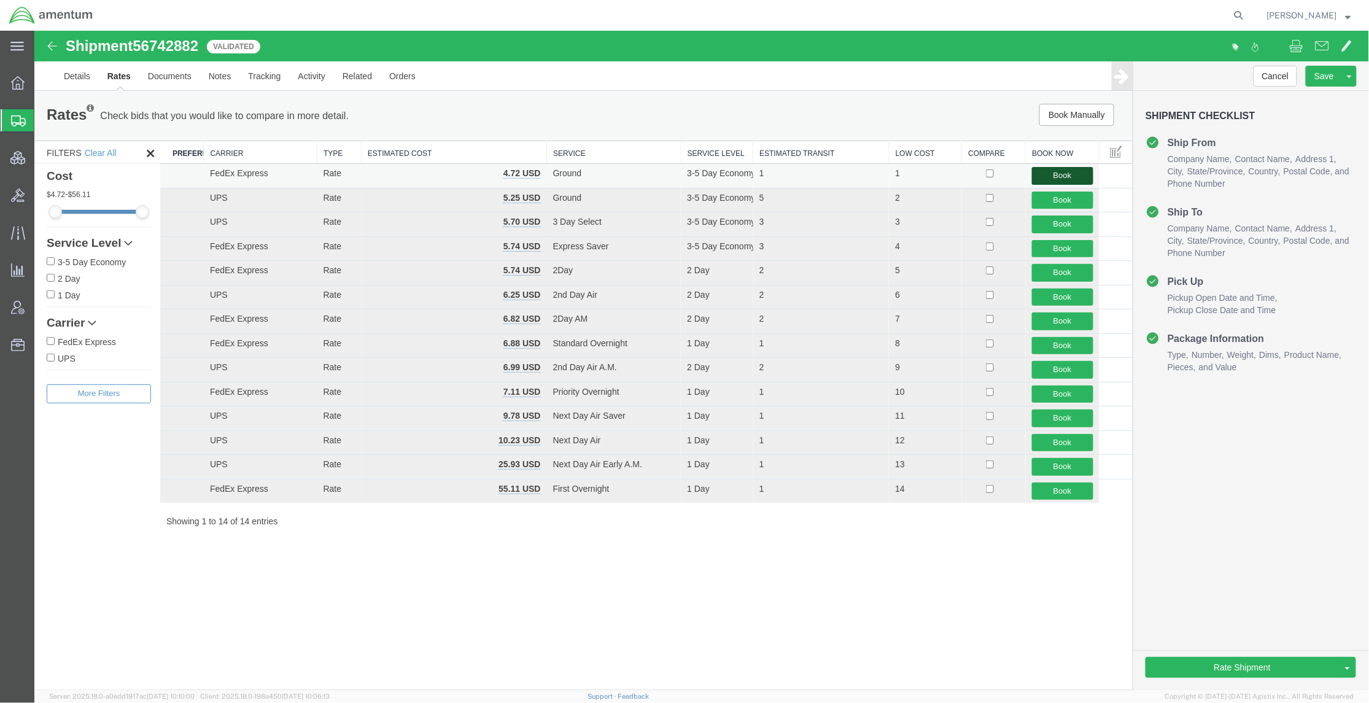
click at [1075, 177] on button "Book" at bounding box center [1061, 175] width 61 height 18
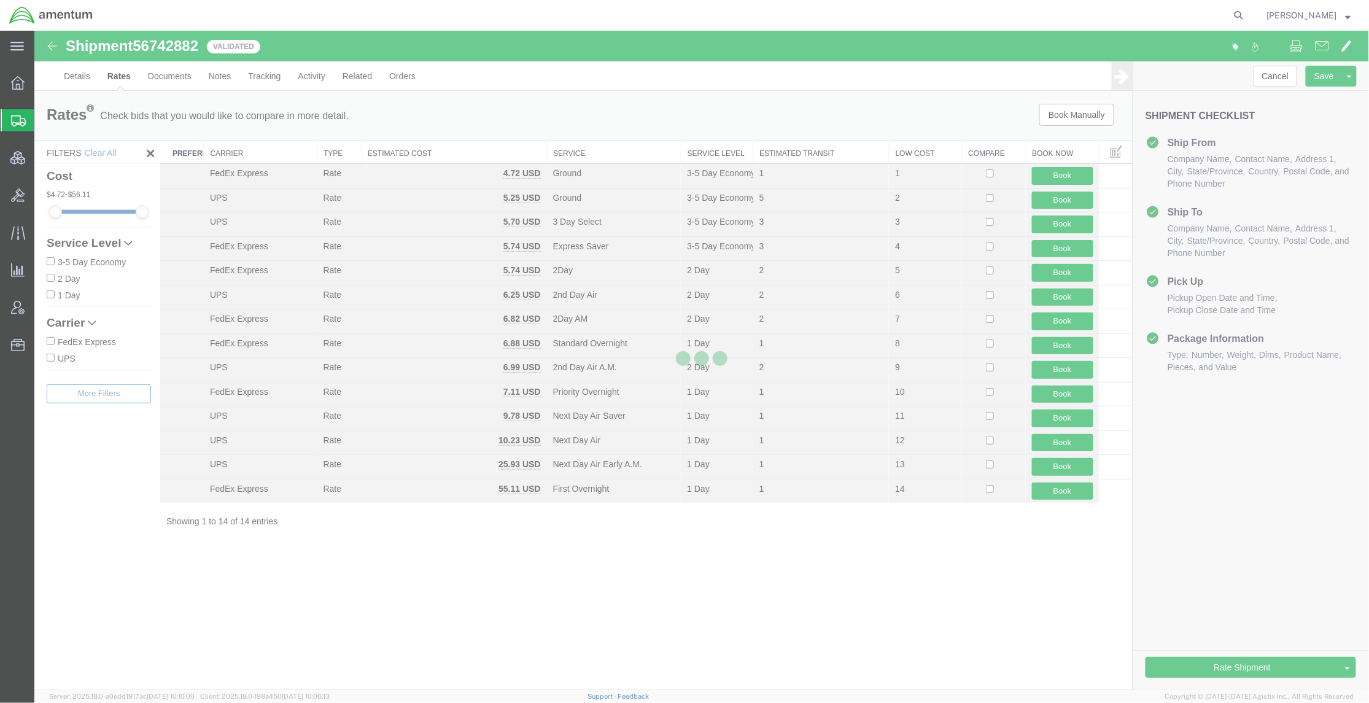
click at [1291, 501] on div at bounding box center [701, 360] width 1334 height 659
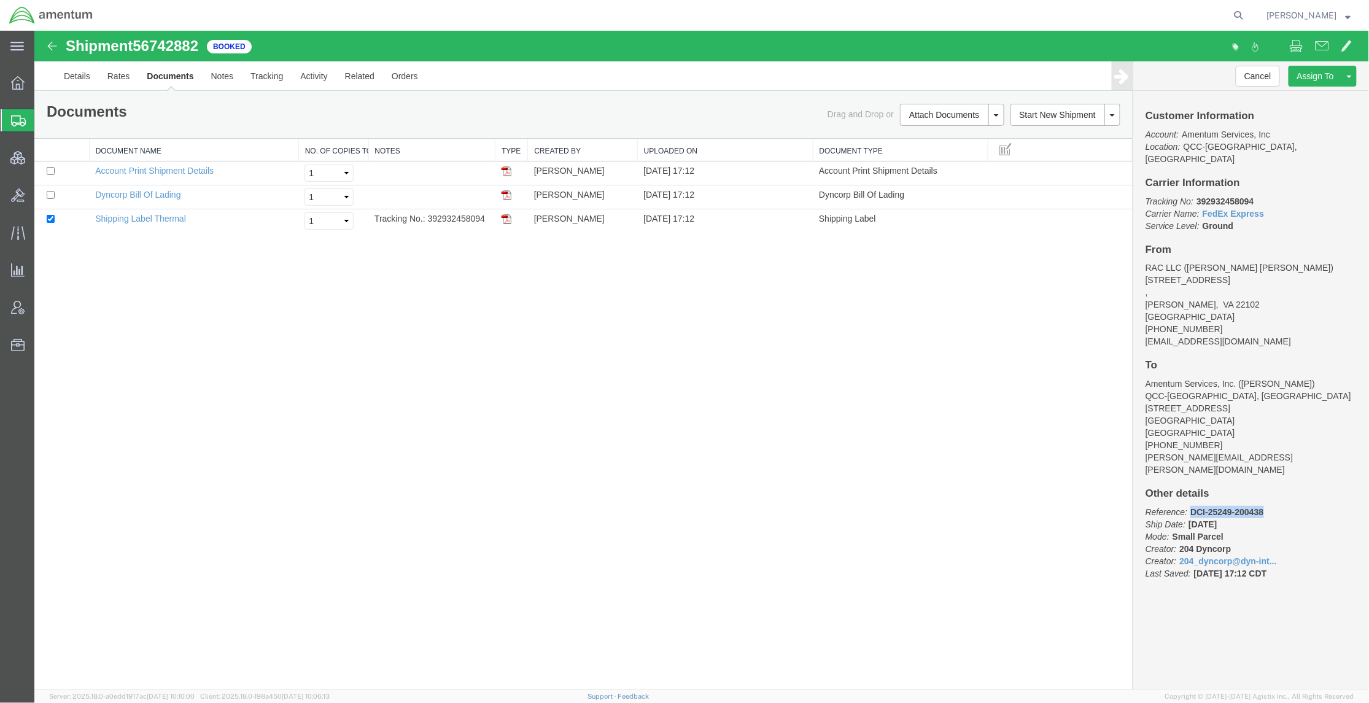
drag, startPoint x: 1269, startPoint y: 483, endPoint x: 1189, endPoint y: 489, distance: 80.6
click at [1189, 505] on p "Reference: DCI-25249-200438 Ship Date: [DATE] Mode: Small Parcel Creator: 204 D…" at bounding box center [1250, 542] width 211 height 74
copy b "DCI-25249-200438"
click at [1233, 10] on icon at bounding box center [1238, 15] width 17 height 17
click at [1196, 12] on input "search" at bounding box center [1043, 15] width 373 height 29
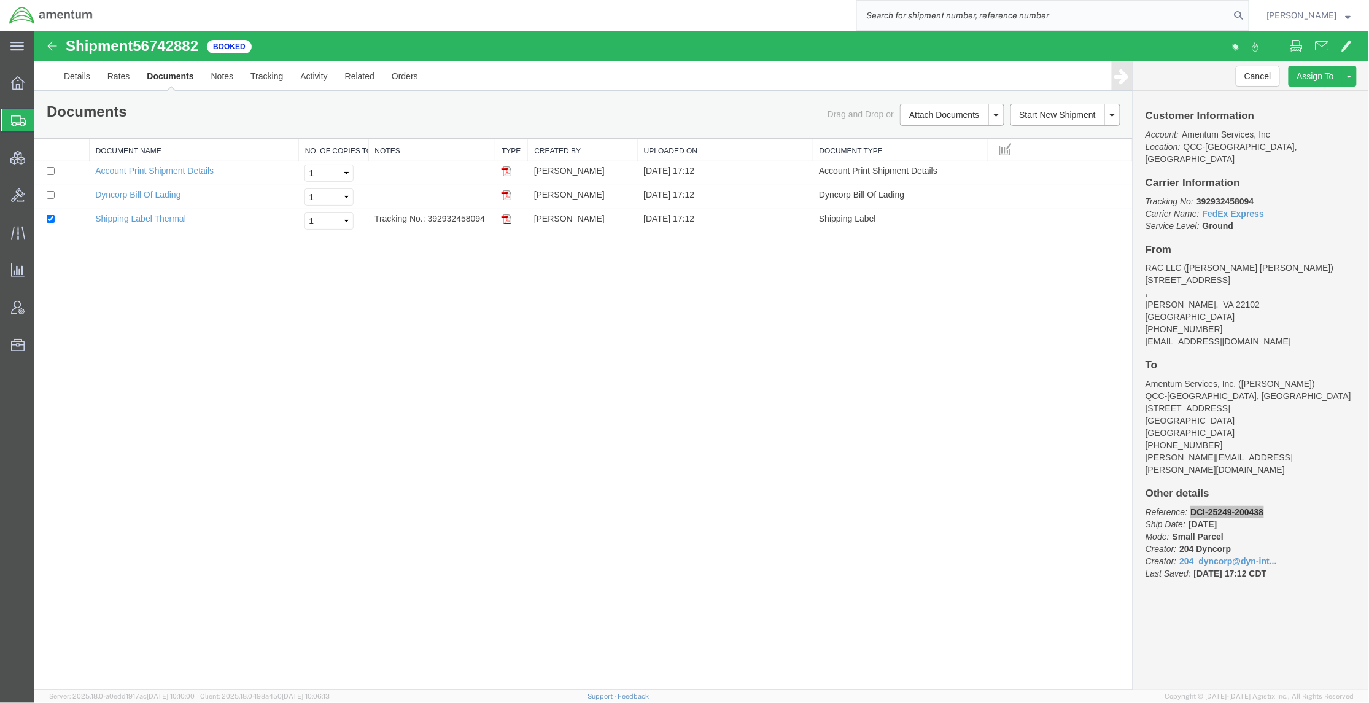
paste input "DCI-25248-200437"
type input "DCI-25248-200437"
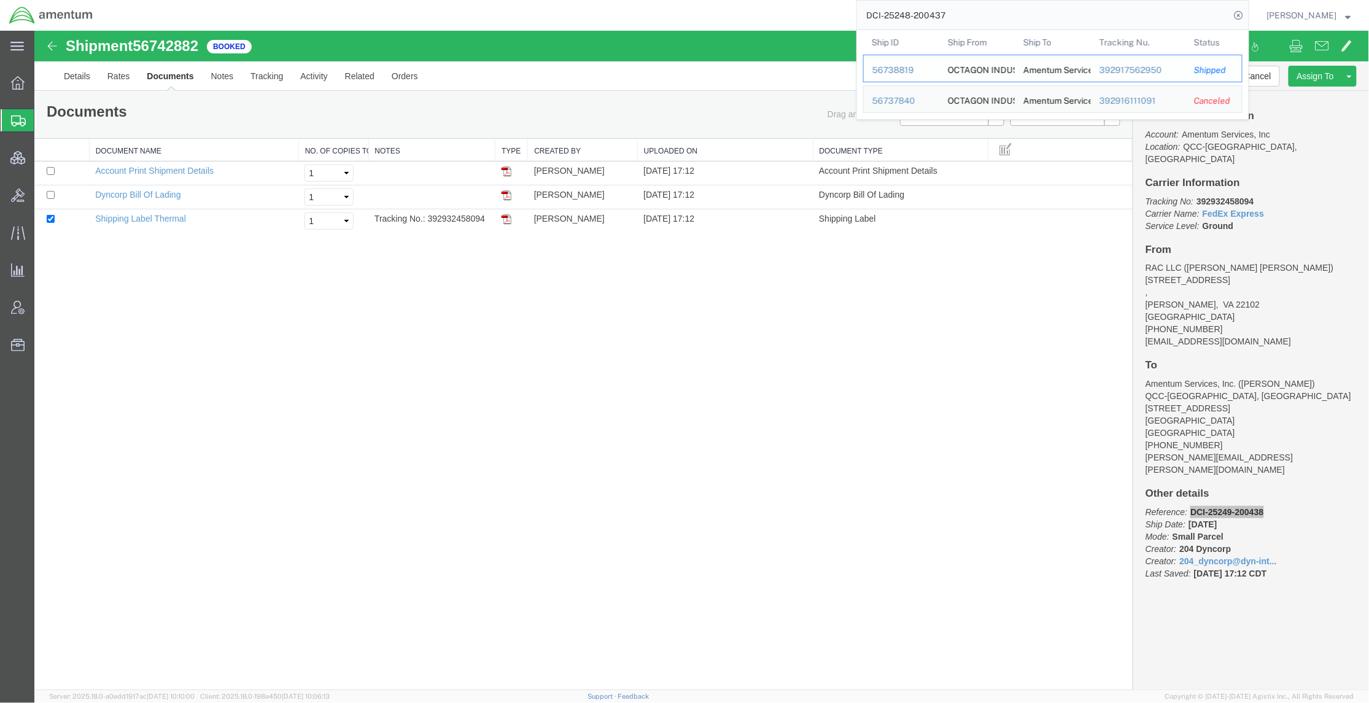
click at [889, 74] on div "56738819" at bounding box center [901, 70] width 58 height 13
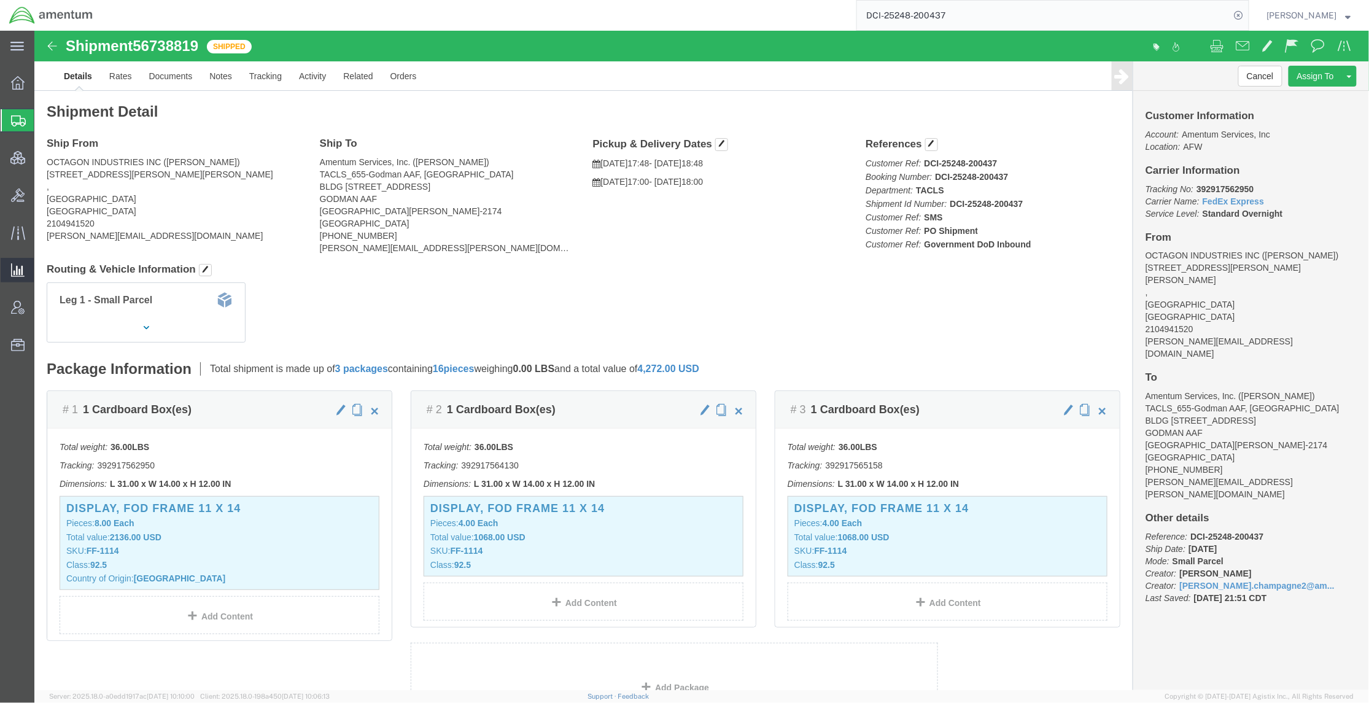
click at [42, 268] on span "Analytics" at bounding box center [38, 270] width 9 height 25
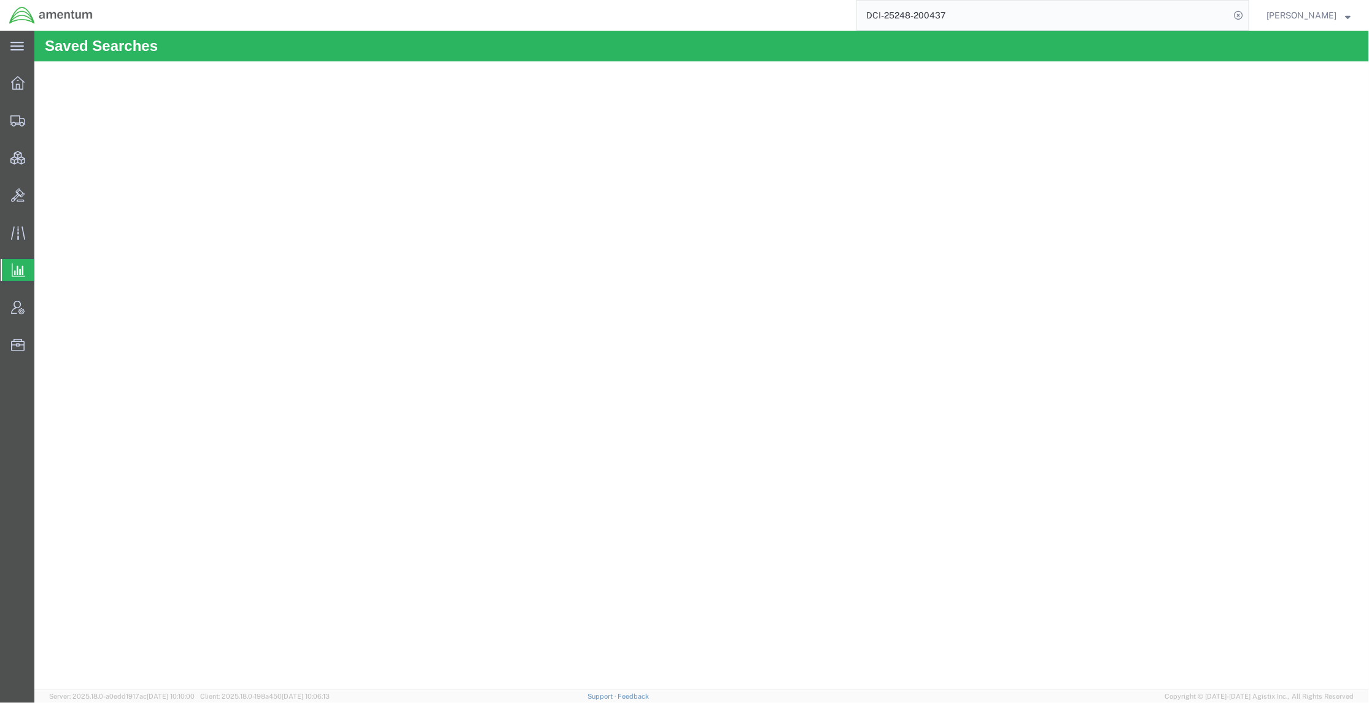
click at [0, 0] on span "Ad Hoc Reports" at bounding box center [0, 0] width 0 height 0
click at [42, 302] on span "Account Admin" at bounding box center [38, 307] width 9 height 25
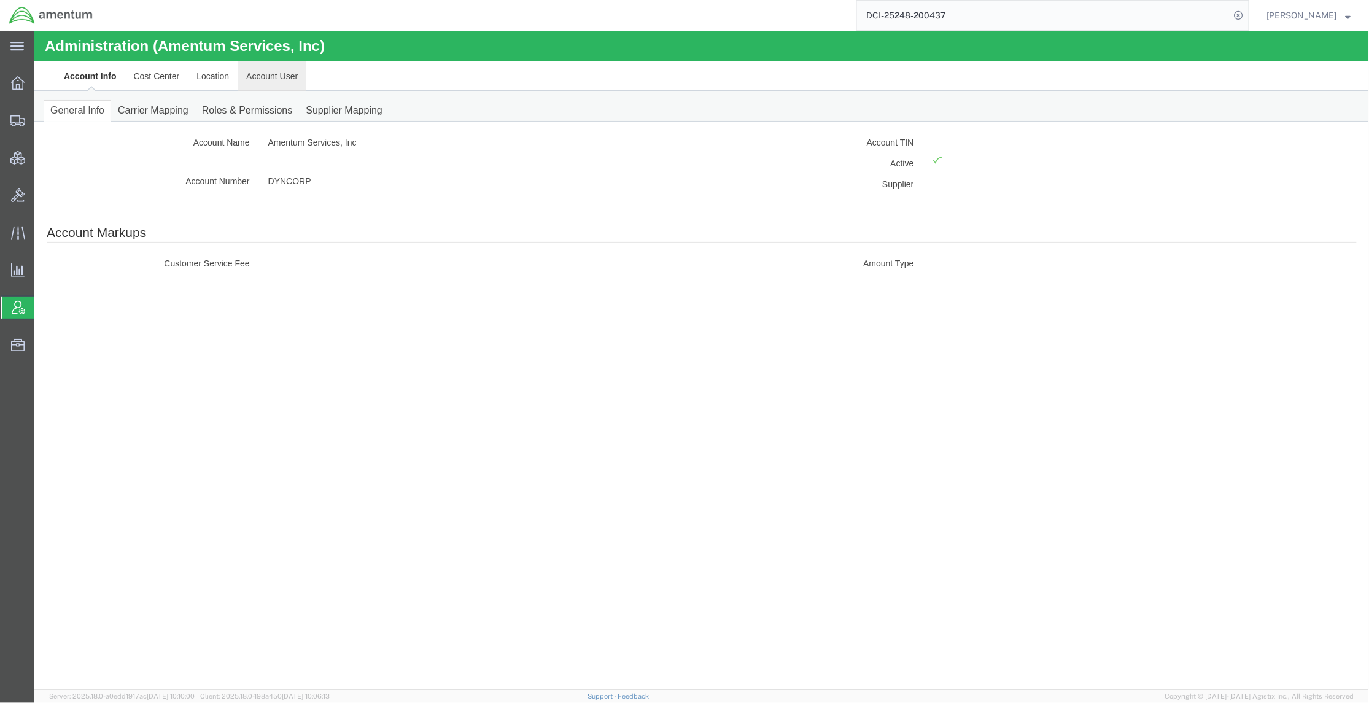
click at [284, 82] on link "Account User" at bounding box center [271, 75] width 69 height 29
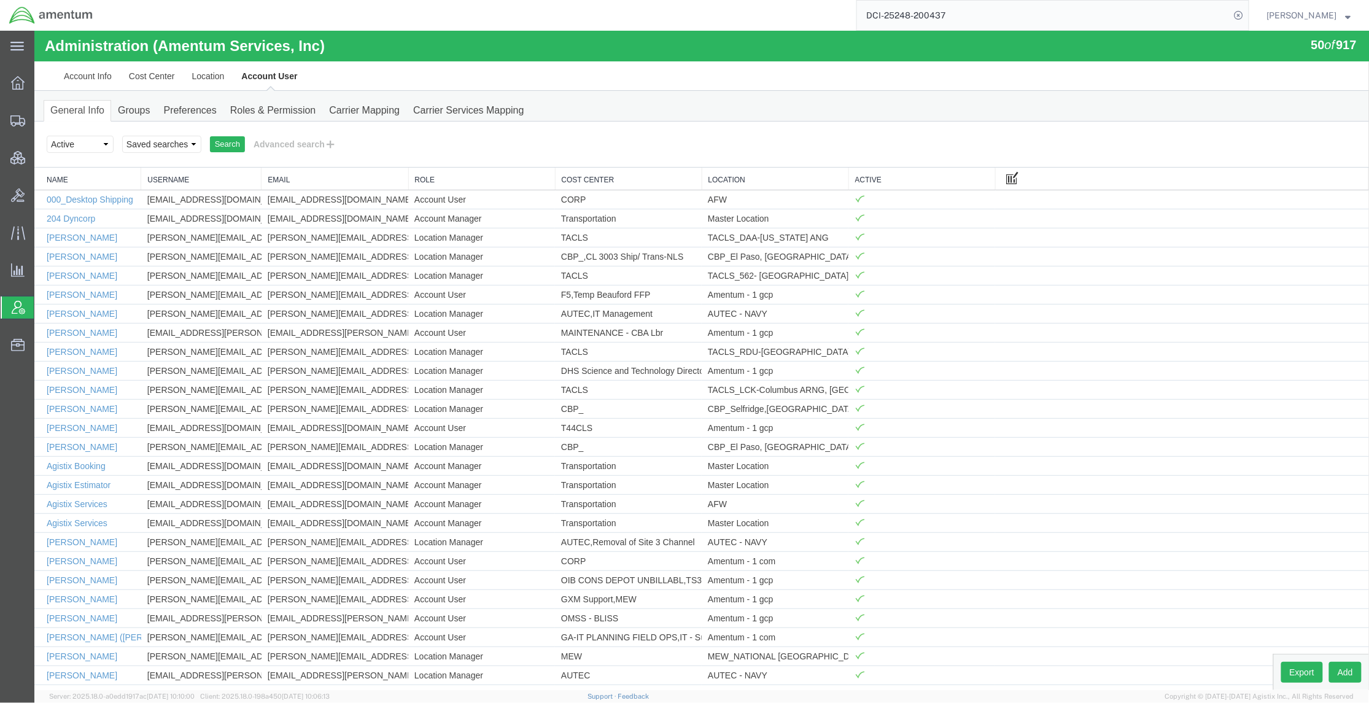
click at [1006, 174] on span at bounding box center [1012, 177] width 12 height 14
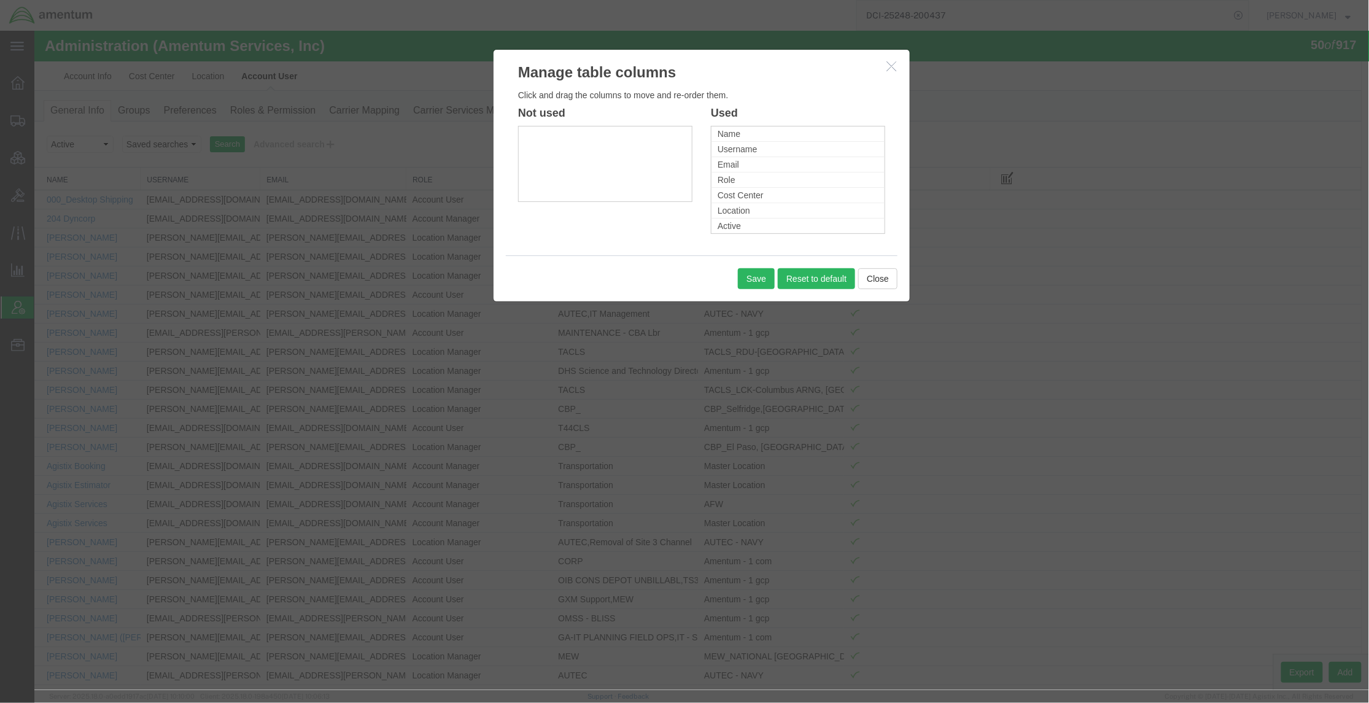
scroll to position [475, 0]
click at [894, 71] on button "button" at bounding box center [891, 65] width 15 height 15
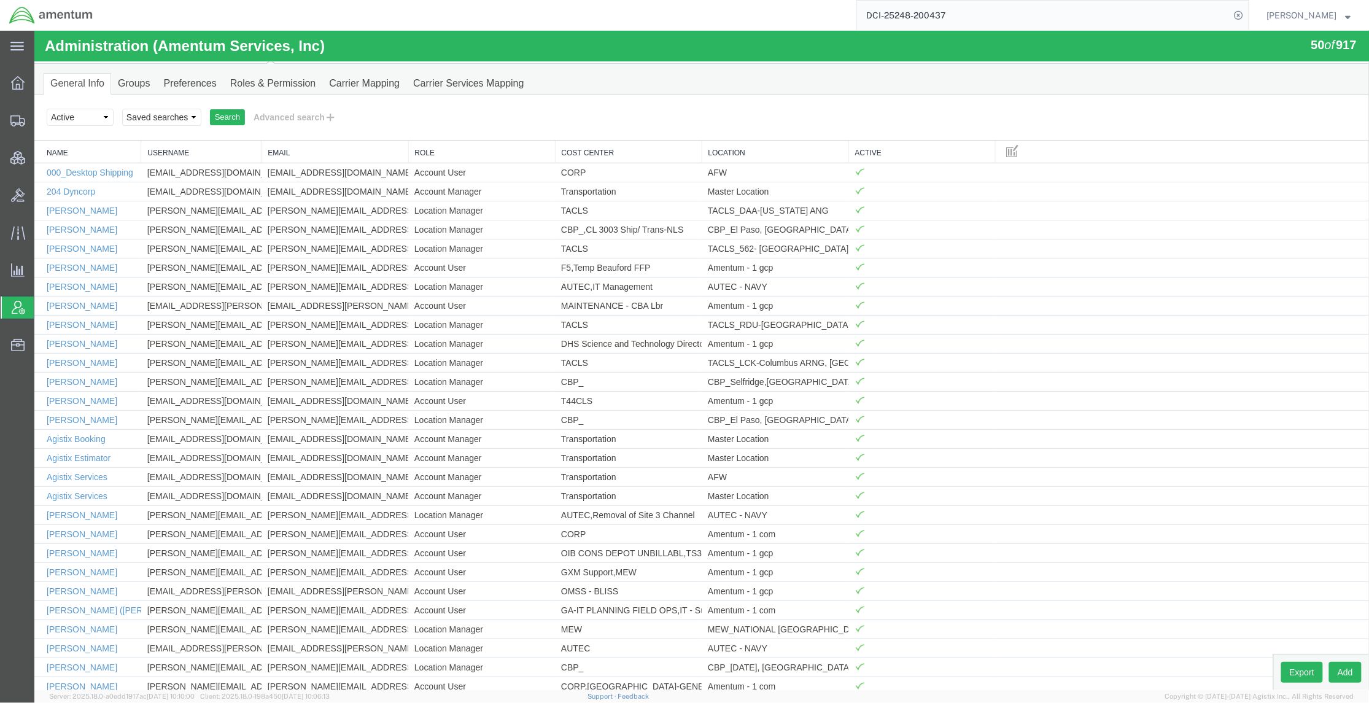
scroll to position [0, 0]
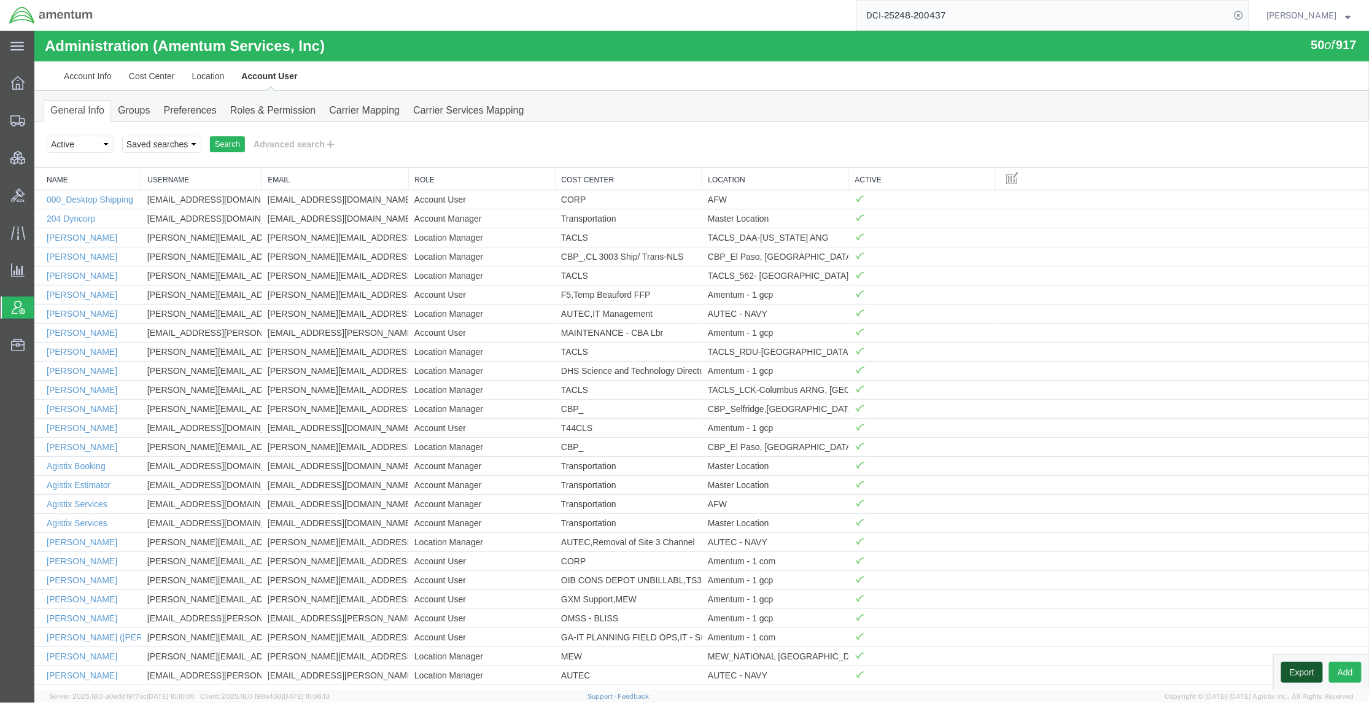
click at [1290, 678] on button "Export" at bounding box center [1301, 671] width 42 height 21
click at [618, 698] on link "Support" at bounding box center [602, 695] width 31 height 7
click at [0, 0] on span "Ad Hoc Reports" at bounding box center [0, 0] width 0 height 0
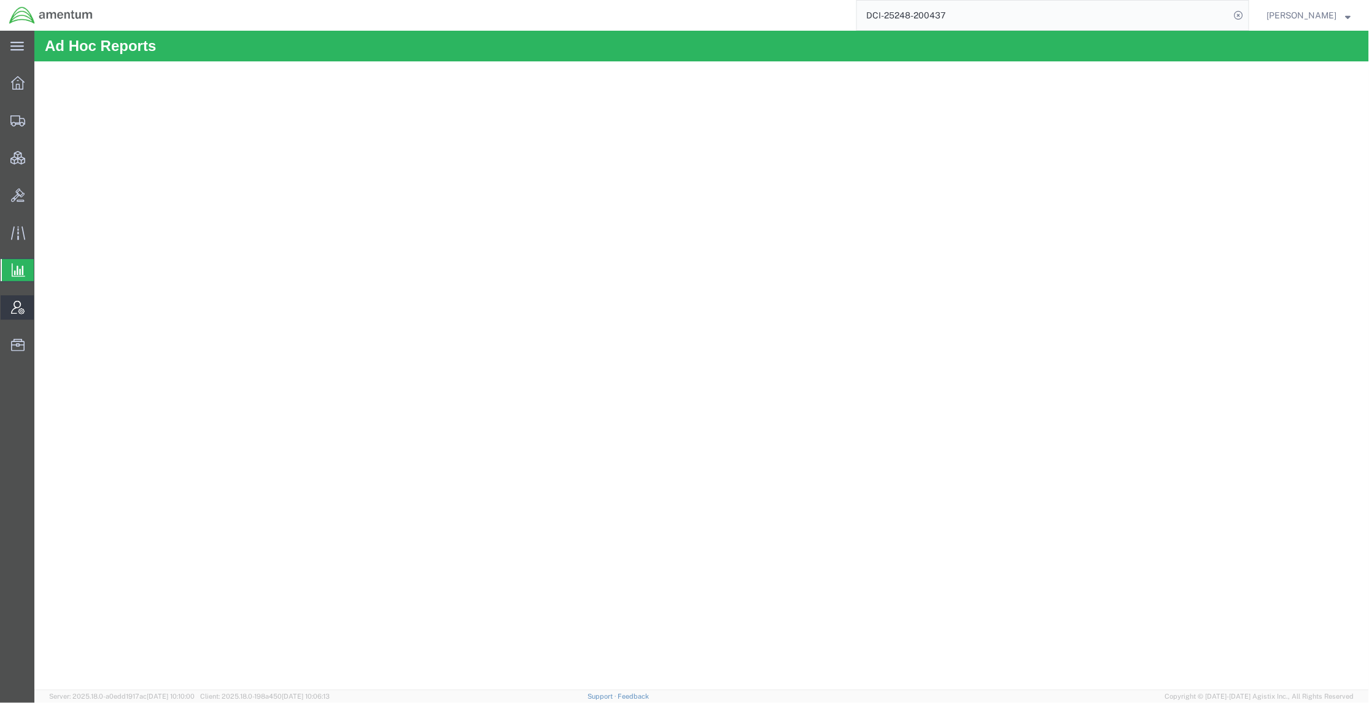
click at [42, 302] on span "Account Admin" at bounding box center [38, 307] width 9 height 25
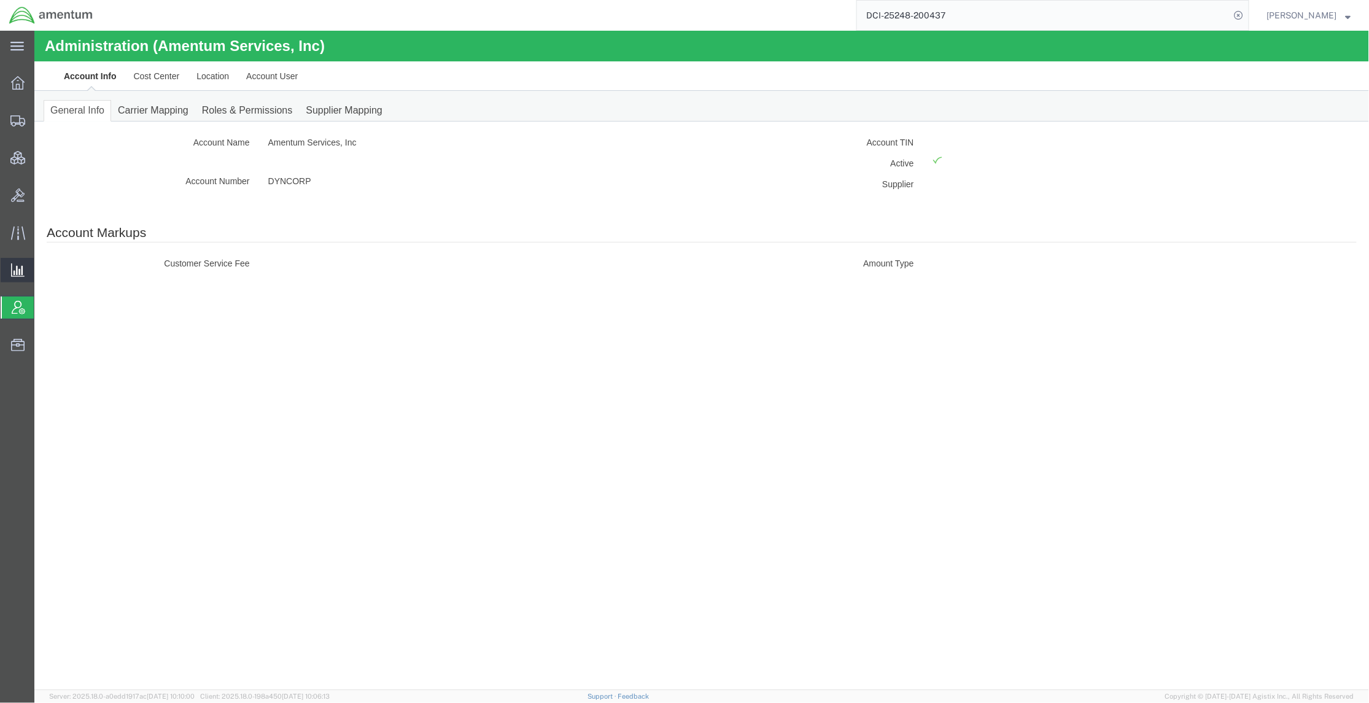
click at [37, 266] on span "Analytics" at bounding box center [38, 270] width 9 height 25
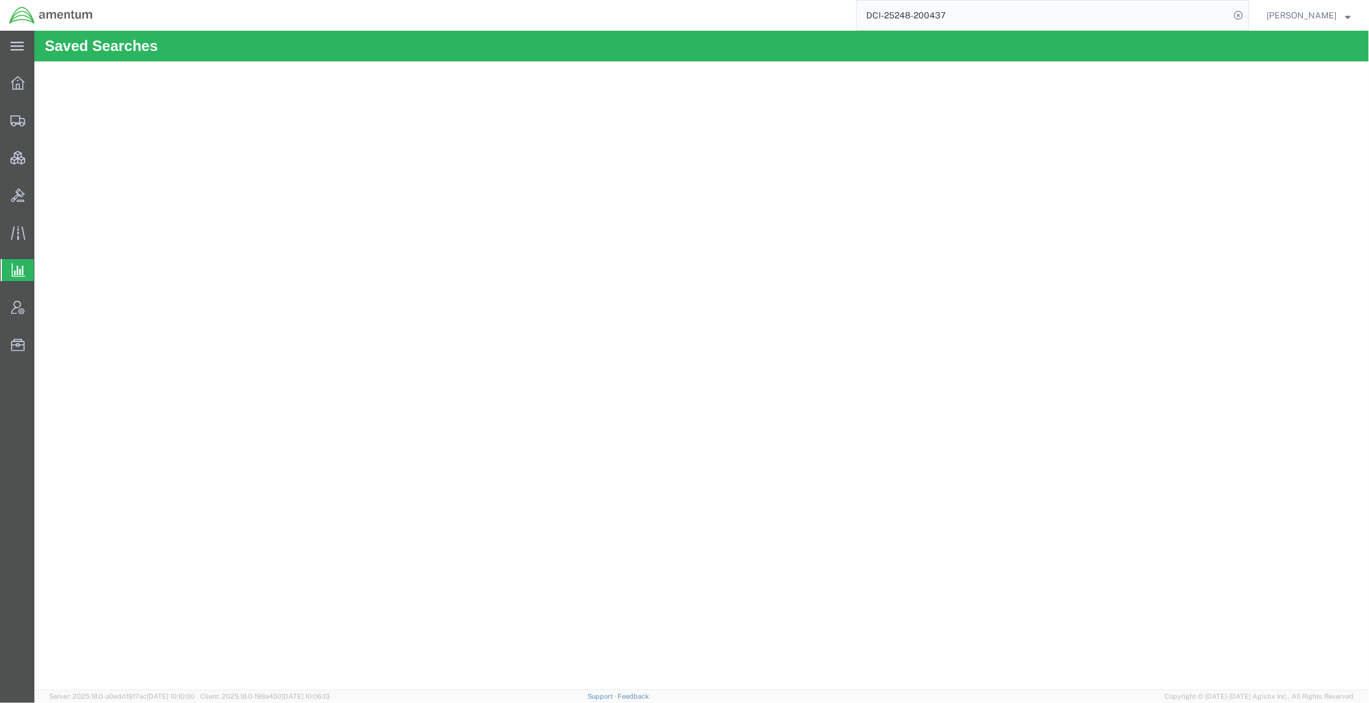
click at [0, 0] on span "Analyses" at bounding box center [0, 0] width 0 height 0
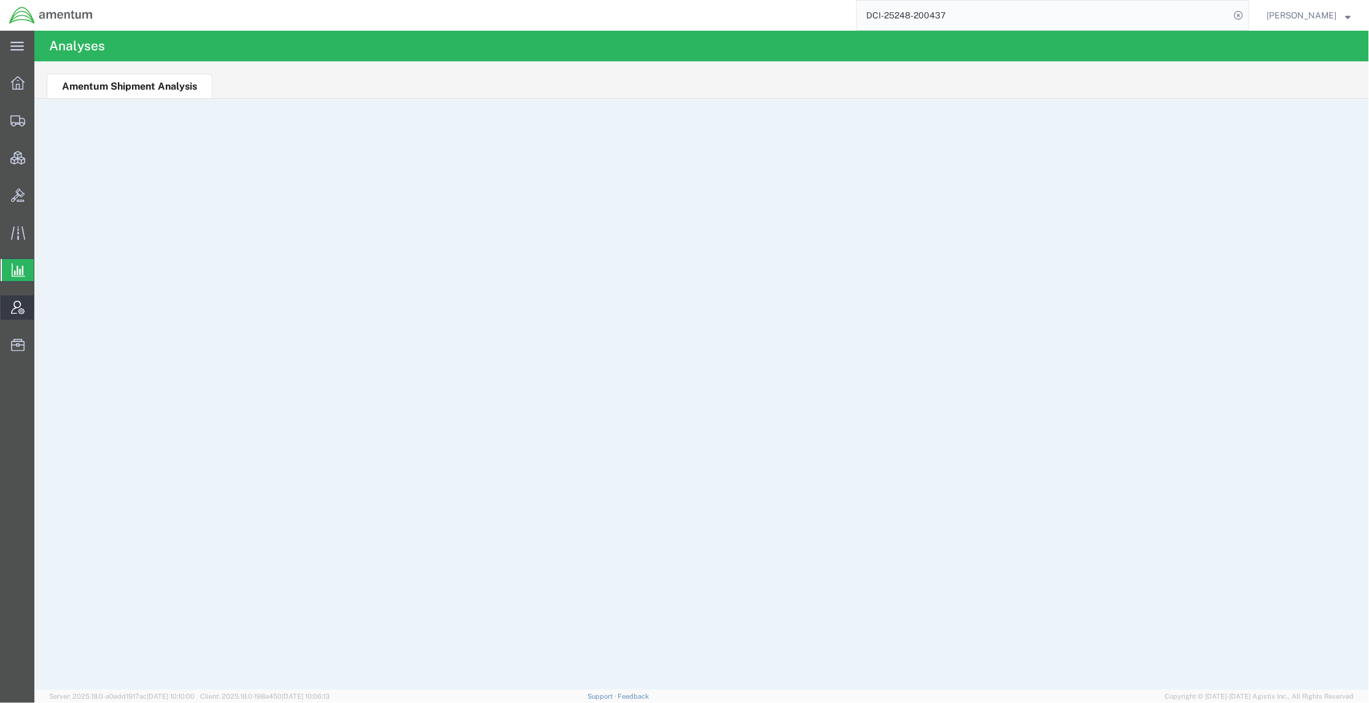
click at [42, 302] on span "Account Admin" at bounding box center [38, 307] width 9 height 25
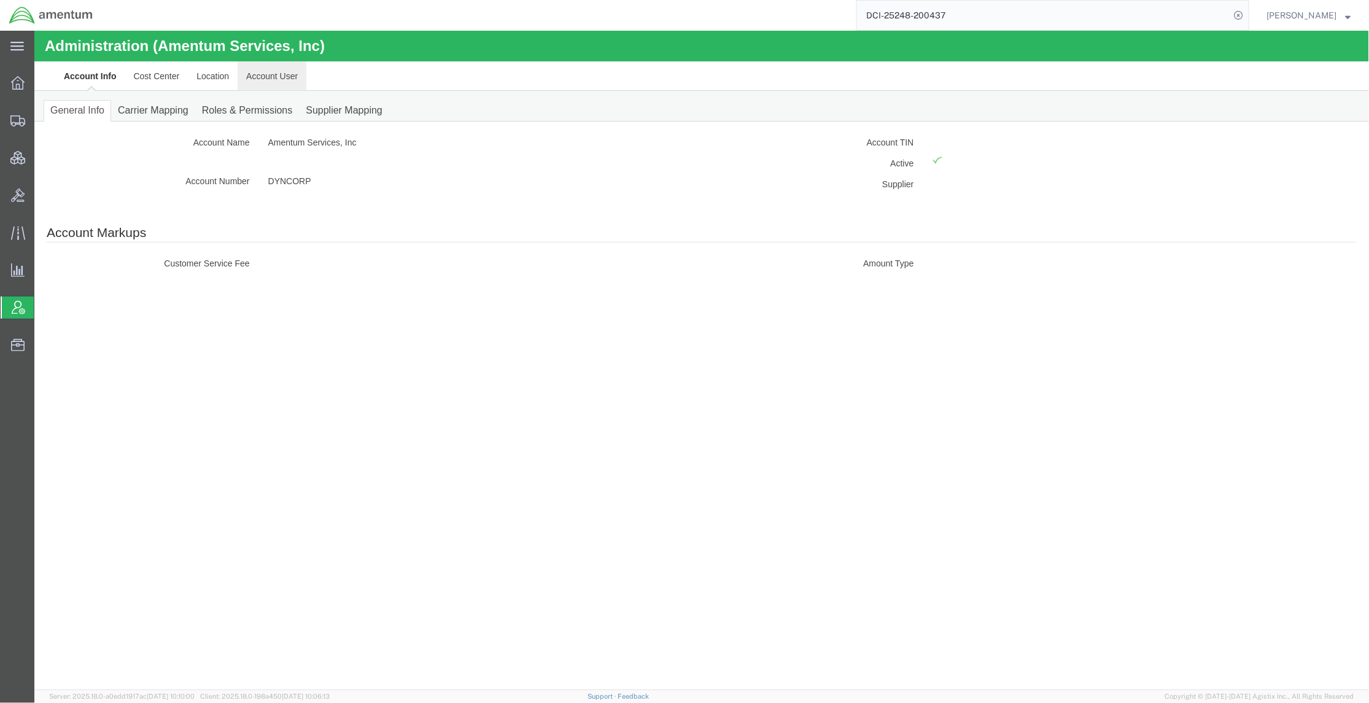
click at [253, 79] on link "Account User" at bounding box center [271, 75] width 69 height 29
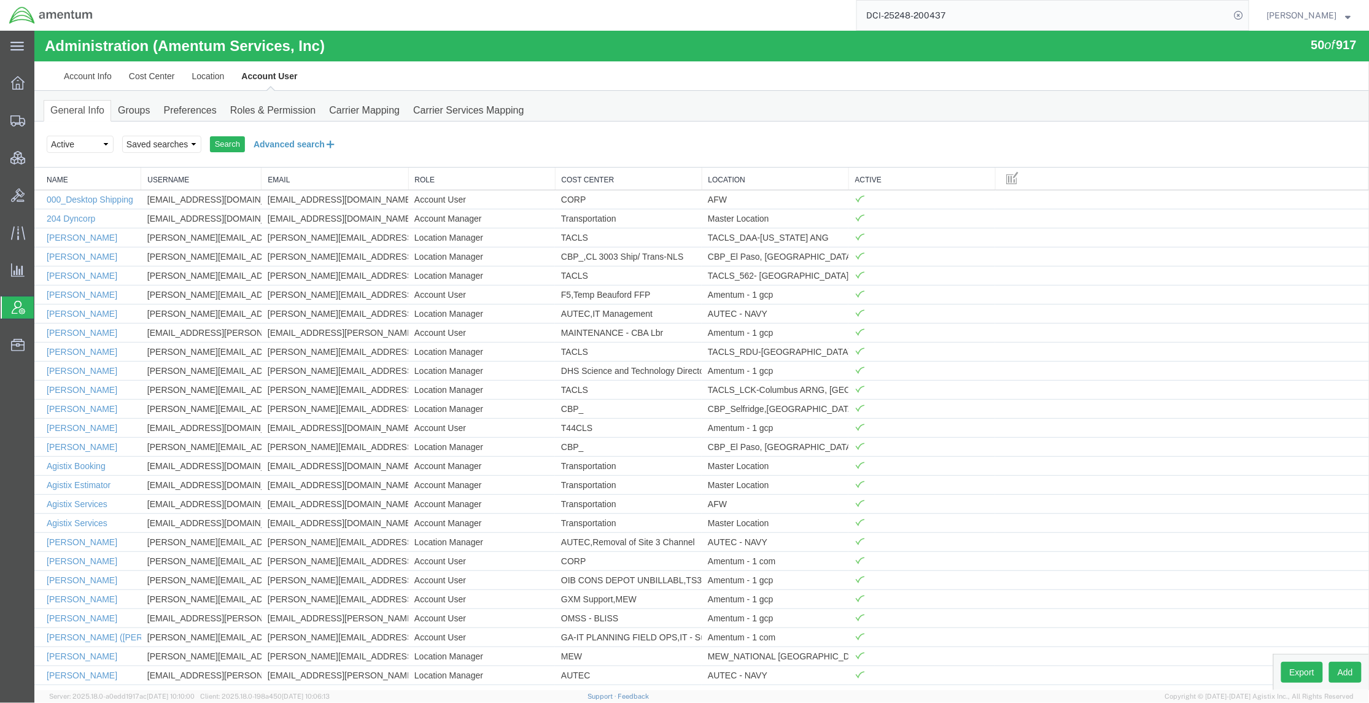
click at [303, 150] on button "Advanced search" at bounding box center [294, 143] width 100 height 21
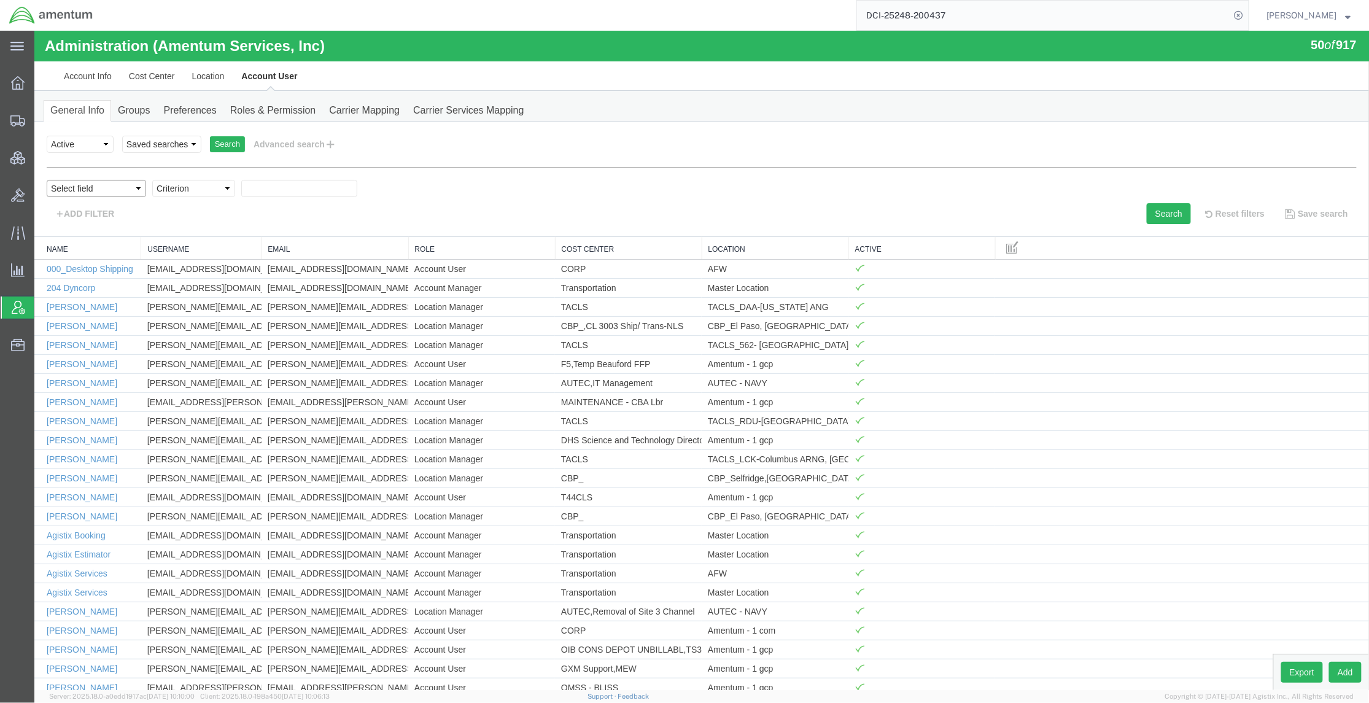
click at [126, 191] on select "Select field Cost Center Email Location Name Role Username" at bounding box center [95, 187] width 99 height 17
click at [594, 167] on div "personName Name ../../common/searchCriteriaString.xml userName Username ../../c…" at bounding box center [701, 194] width 1310 height 57
click at [1340, 18] on span "[PERSON_NAME]" at bounding box center [1309, 16] width 84 height 14
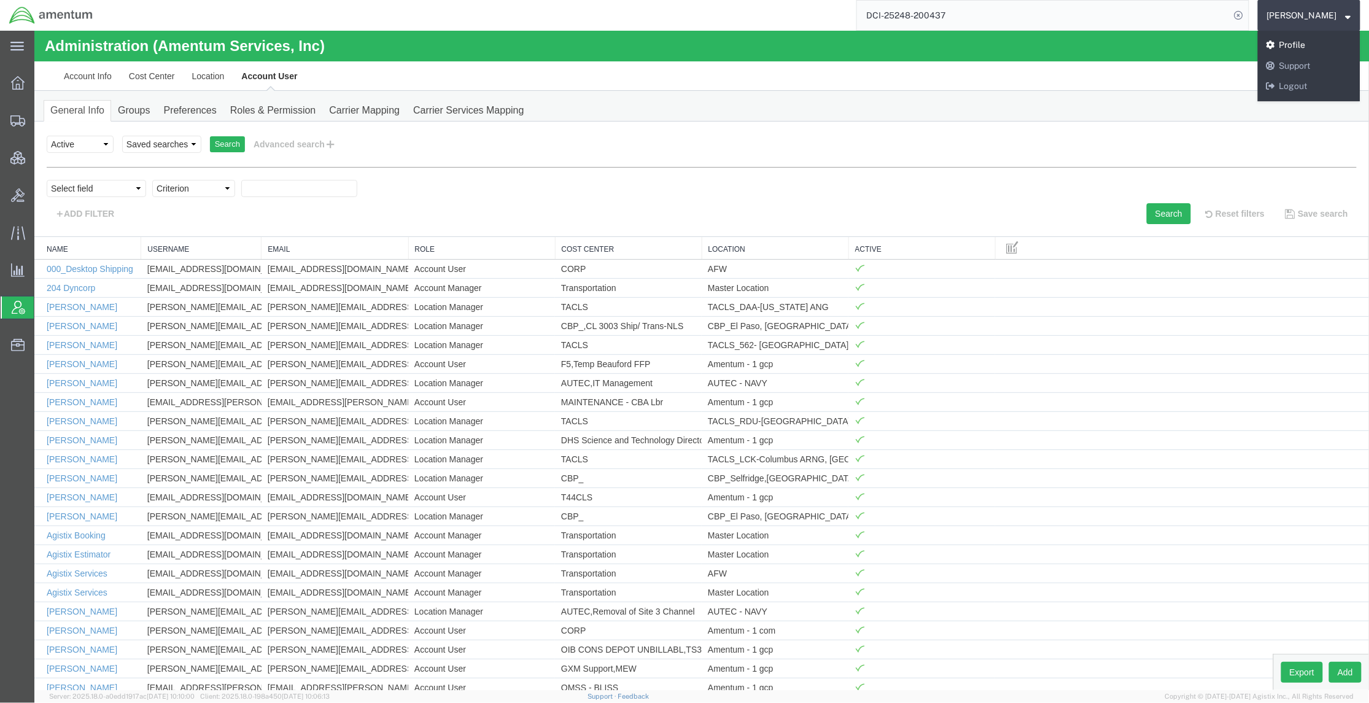
click at [1302, 44] on link "Profile" at bounding box center [1309, 45] width 103 height 21
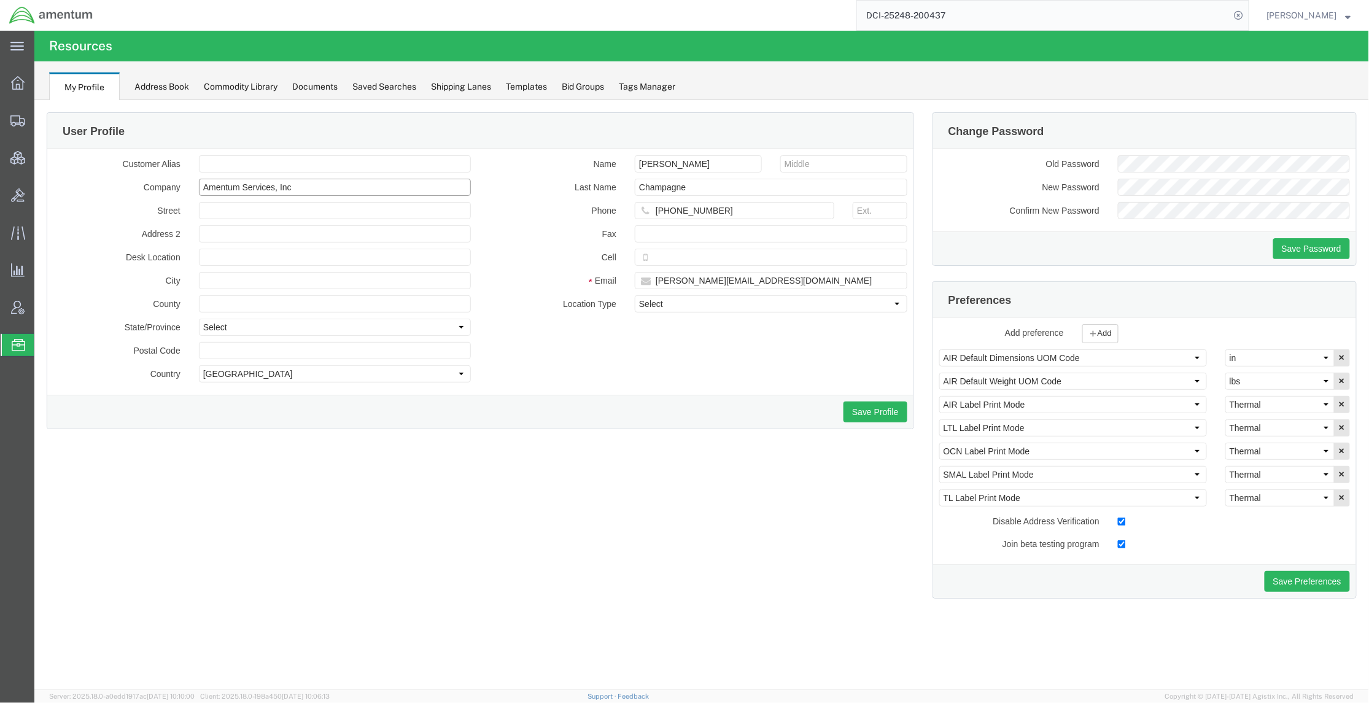
drag, startPoint x: 240, startPoint y: 194, endPoint x: 558, endPoint y: 153, distance: 320.6
click at [558, 153] on div "Customer Alias Company Amentum Services, Inc Street Address 2 Desk Location Cit…" at bounding box center [480, 272] width 866 height 246
click at [511, 162] on label "Name" at bounding box center [551, 162] width 145 height 15
drag, startPoint x: 242, startPoint y: 187, endPoint x: 719, endPoint y: 170, distance: 477.2
click at [716, 169] on div "Customer Alias Company Amentum Services, Inc Street Address 2 Desk Location Cit…" at bounding box center [480, 271] width 872 height 233
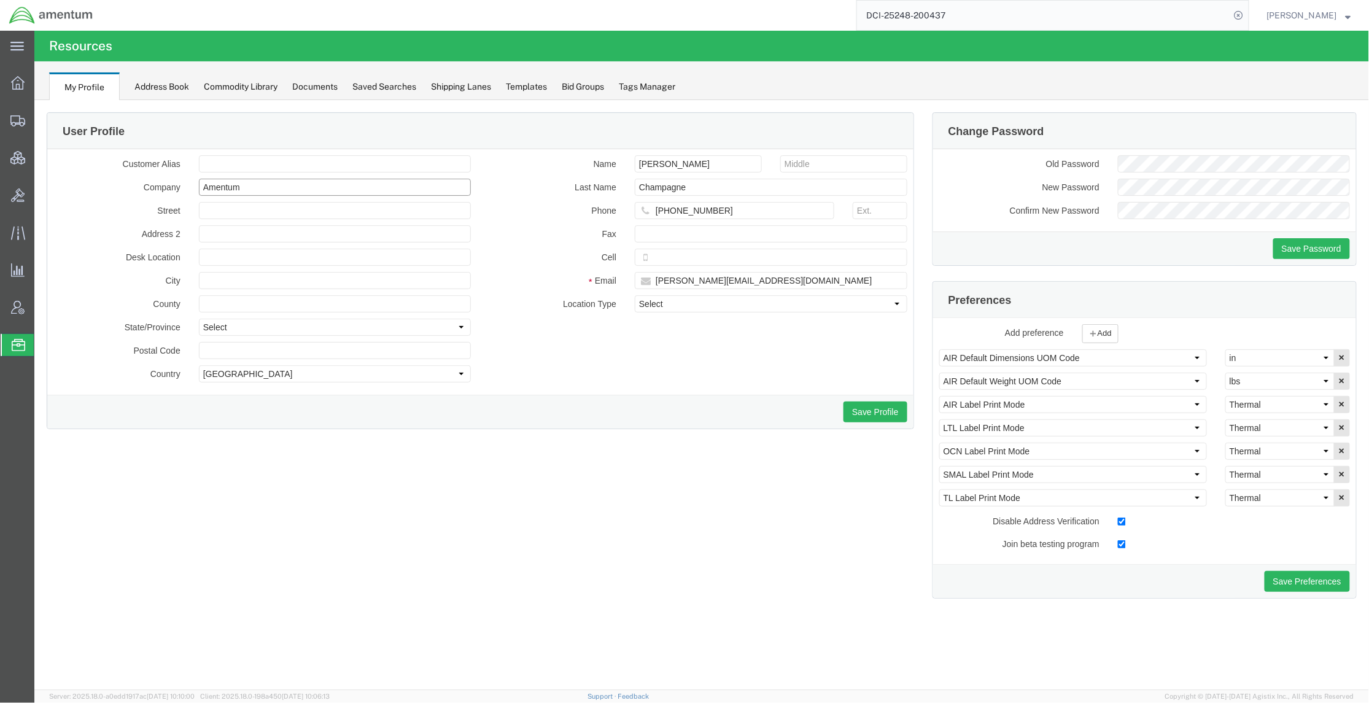
type input "Amentum"
click at [514, 198] on div "Name [PERSON_NAME] Name Champagne Phone [PHONE_NUMBER] Fax Cell Email [PERSON_N…" at bounding box center [697, 236] width 436 height 163
click at [868, 411] on button "Save Profile" at bounding box center [874, 411] width 63 height 21
click at [185, 92] on div "Address Book" at bounding box center [161, 86] width 55 height 13
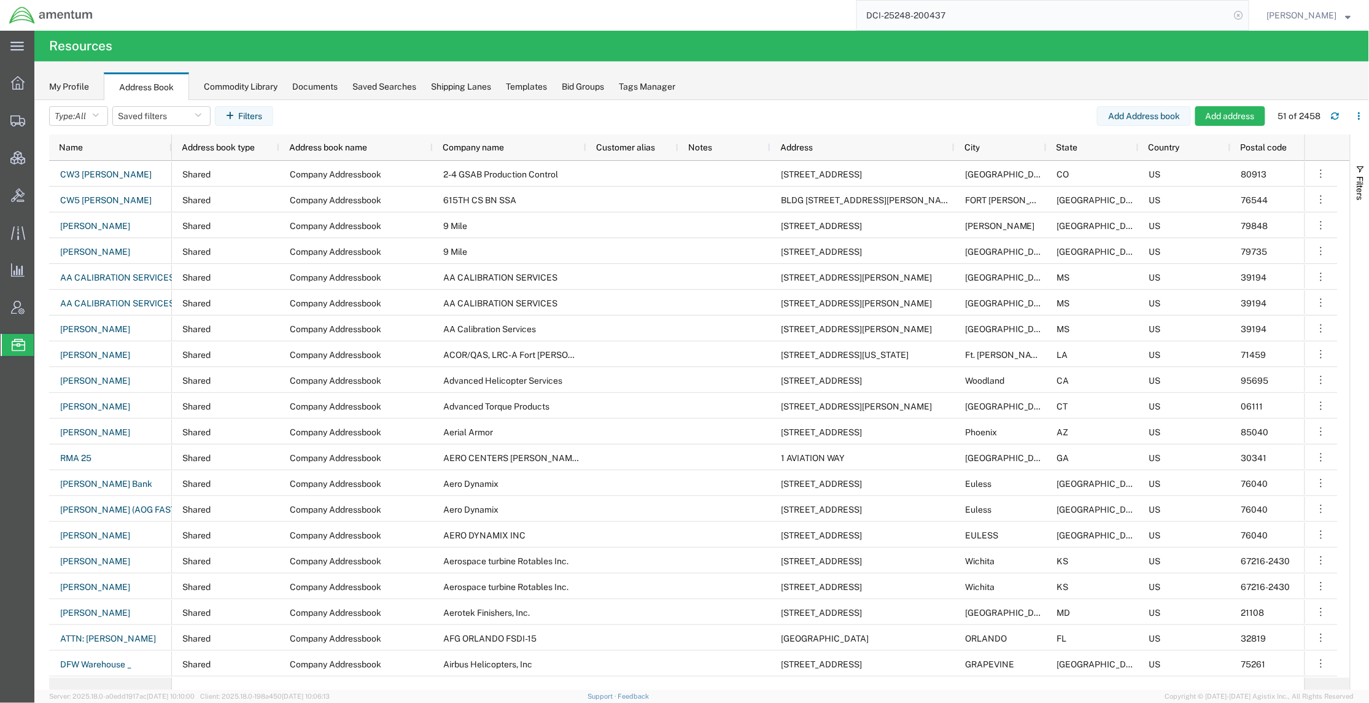
click at [1235, 15] on icon at bounding box center [1238, 15] width 17 height 17
click at [1337, 15] on span "[PERSON_NAME]" at bounding box center [1309, 16] width 84 height 14
